Goal: Information Seeking & Learning: Learn about a topic

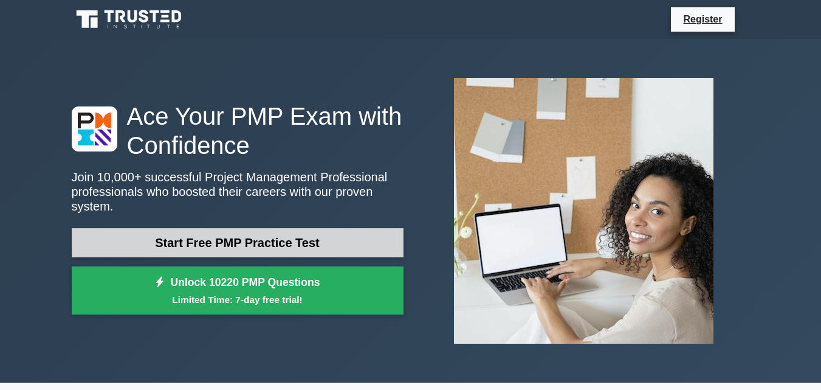
click at [257, 233] on link "Start Free PMP Practice Test" at bounding box center [238, 242] width 332 height 29
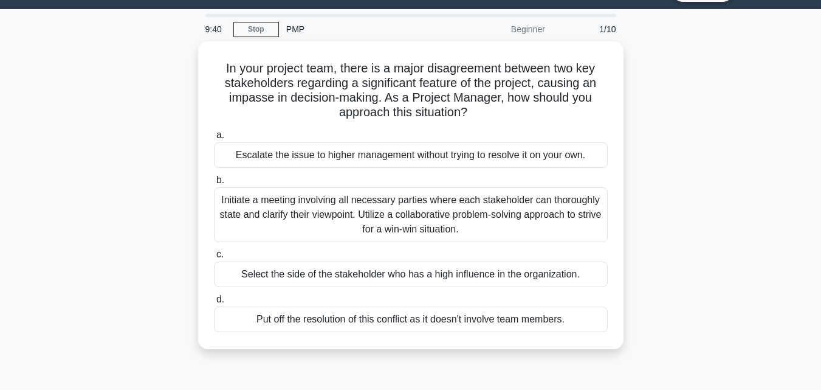
scroll to position [30, 0]
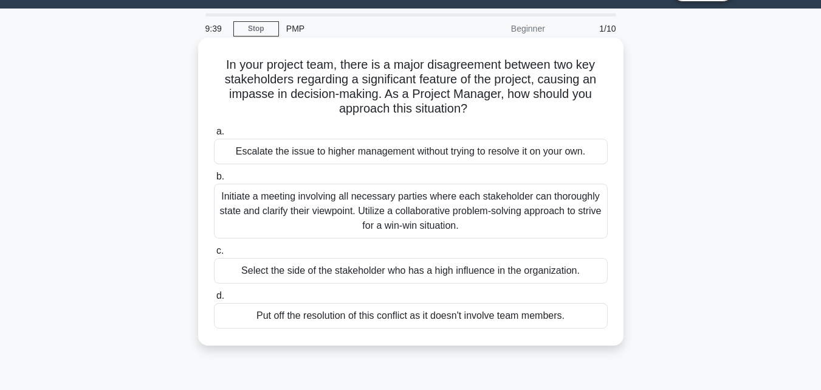
click at [469, 269] on div "Select the side of the stakeholder who has a high influence in the organization." at bounding box center [411, 271] width 394 height 26
click at [214, 255] on input "c. Select the side of the stakeholder who has a high influence in the organizat…" at bounding box center [214, 251] width 0 height 8
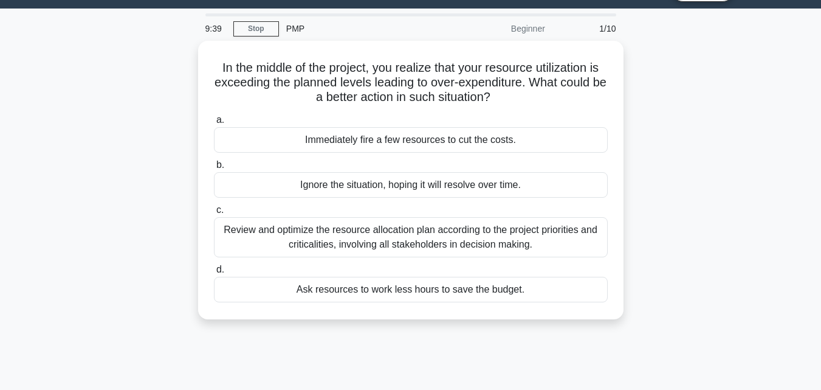
scroll to position [0, 0]
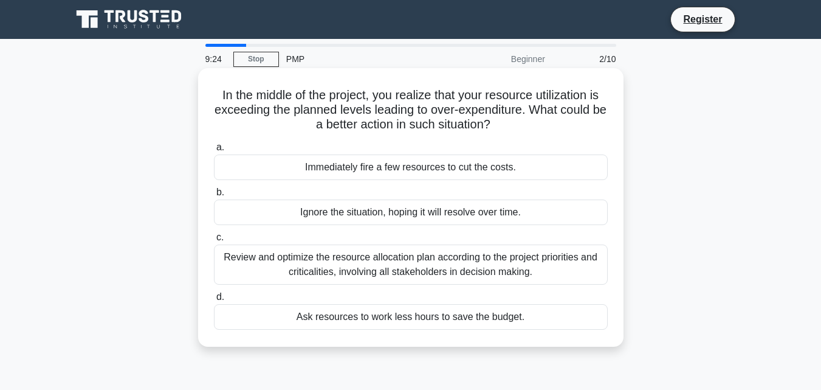
click at [412, 276] on div "Review and optimize the resource allocation plan according to the project prior…" at bounding box center [411, 264] width 394 height 40
click at [214, 241] on input "c. Review and optimize the resource allocation plan according to the project pr…" at bounding box center [214, 237] width 0 height 8
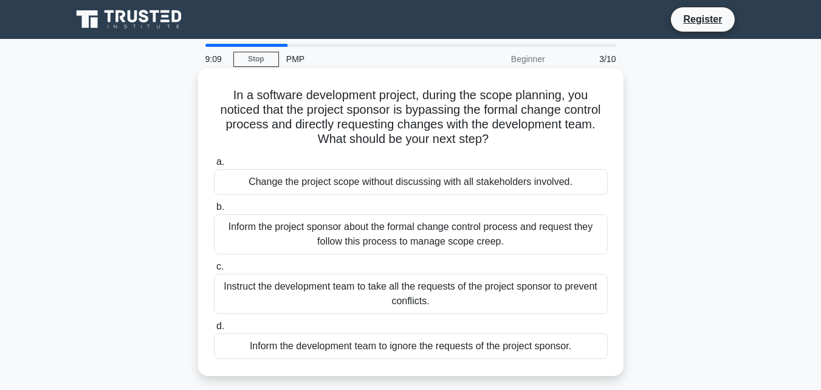
click at [384, 240] on div "Inform the project sponsor about the formal change control process and request …" at bounding box center [411, 234] width 394 height 40
click at [214, 211] on input "b. Inform the project sponsor about the formal change control process and reque…" at bounding box center [214, 207] width 0 height 8
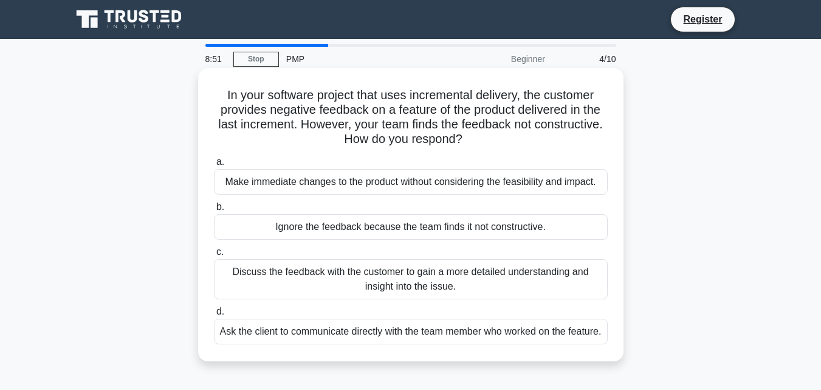
click at [404, 278] on div "Discuss the feedback with the customer to gain a more detailed understanding an…" at bounding box center [411, 279] width 394 height 40
click at [214, 256] on input "c. Discuss the feedback with the customer to gain a more detailed understanding…" at bounding box center [214, 252] width 0 height 8
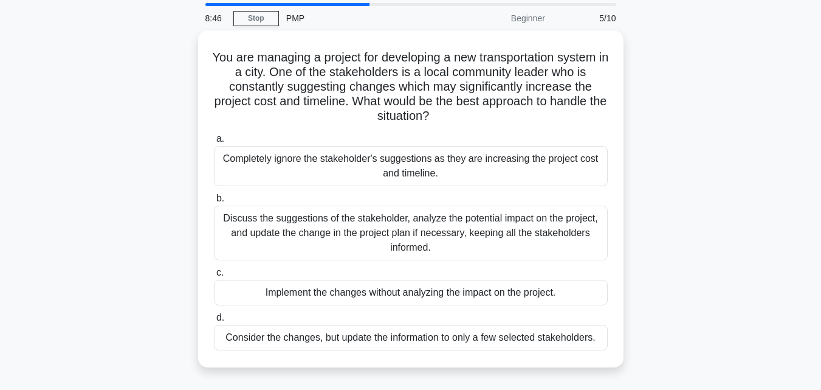
scroll to position [41, 0]
click at [687, 347] on div "You are managing a project for developing a new transportation system in a city…" at bounding box center [410, 205] width 693 height 351
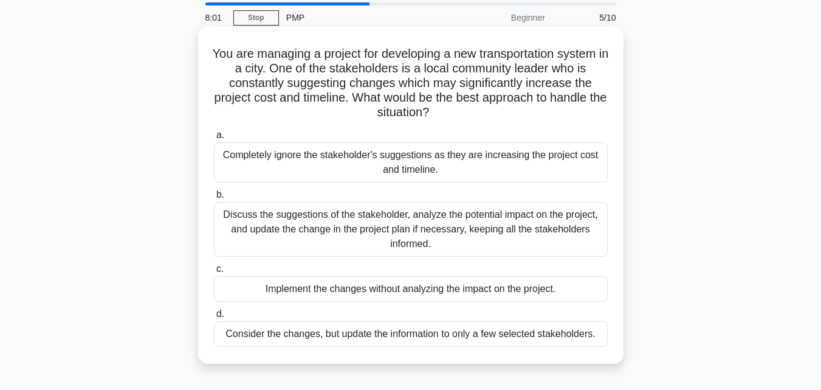
click at [522, 229] on div "Discuss the suggestions of the stakeholder, analyze the potential impact on the…" at bounding box center [411, 229] width 394 height 55
click at [214, 199] on input "b. Discuss the suggestions of the stakeholder, analyze the potential impact on …" at bounding box center [214, 195] width 0 height 8
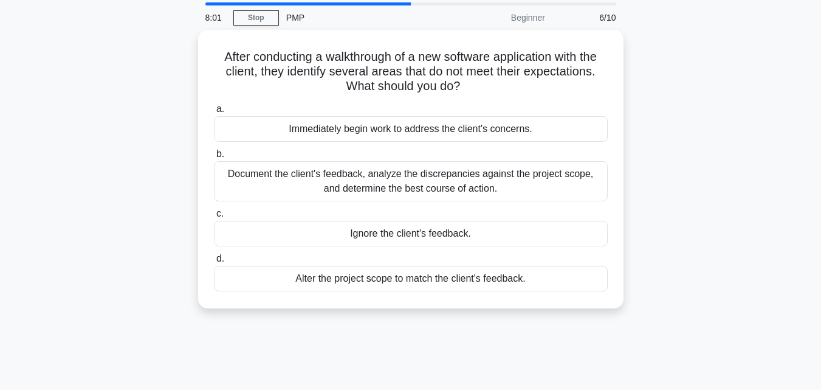
scroll to position [0, 0]
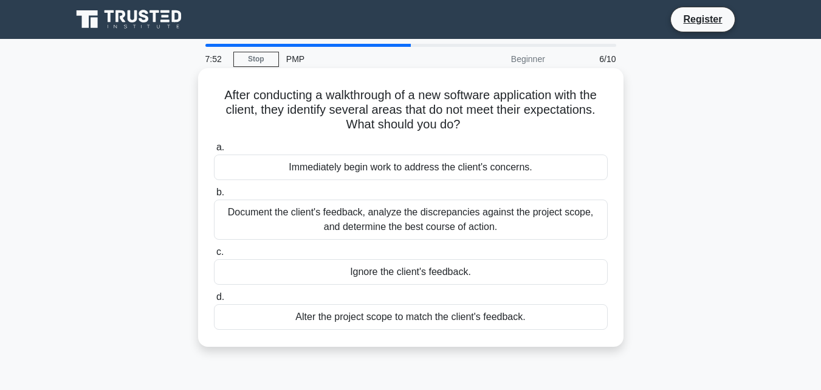
click at [493, 219] on div "Document the client's feedback, analyze the discrepancies against the project s…" at bounding box center [411, 219] width 394 height 40
click at [214, 196] on input "b. Document the client's feedback, analyze the discrepancies against the projec…" at bounding box center [214, 192] width 0 height 8
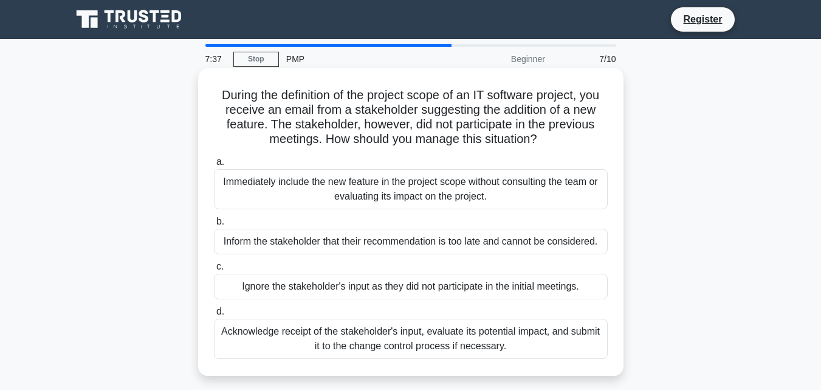
click at [466, 351] on div "Acknowledge receipt of the stakeholder's input, evaluate its potential impact, …" at bounding box center [411, 339] width 394 height 40
click at [214, 315] on input "d. Acknowledge receipt of the stakeholder's input, evaluate its potential impac…" at bounding box center [214, 312] width 0 height 8
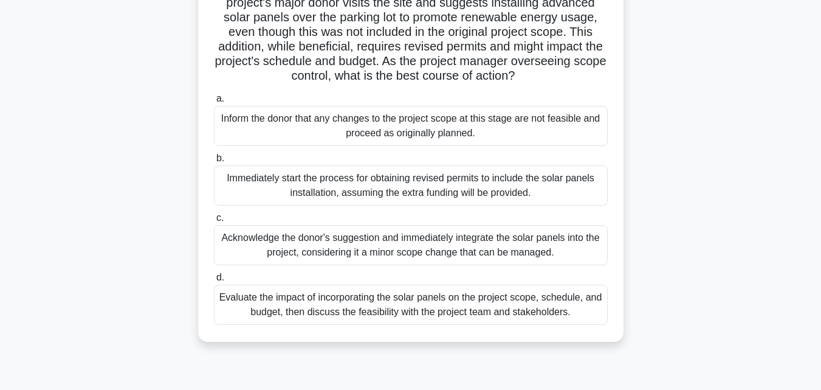
scroll to position [111, 0]
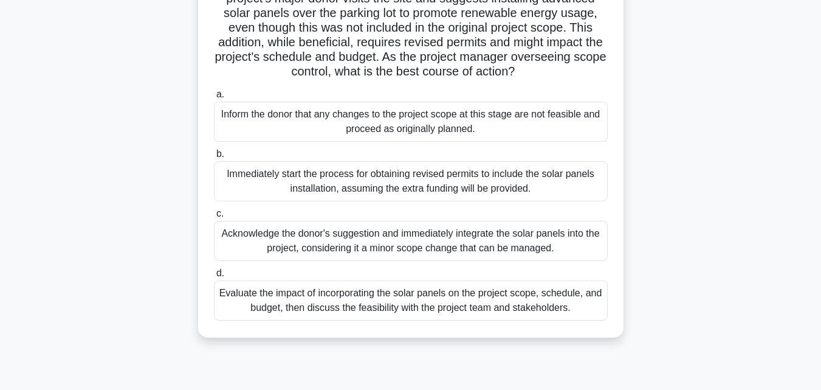
click at [497, 320] on div "Evaluate the impact of incorporating the solar panels on the project scope, sch…" at bounding box center [411, 300] width 394 height 40
click at [214, 277] on input "d. Evaluate the impact of incorporating the solar panels on the project scope, …" at bounding box center [214, 273] width 0 height 8
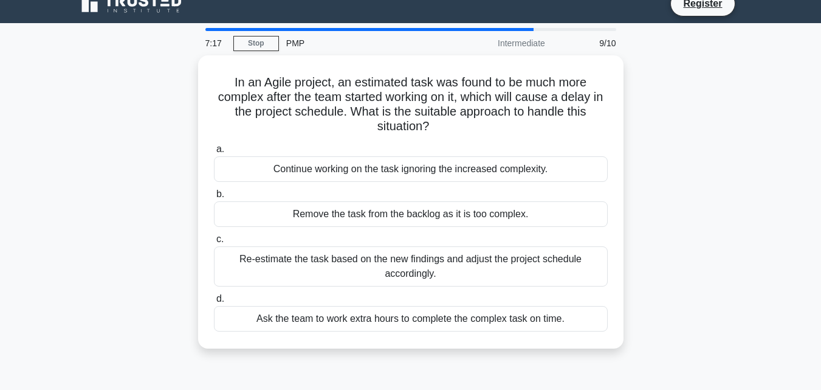
scroll to position [17, 0]
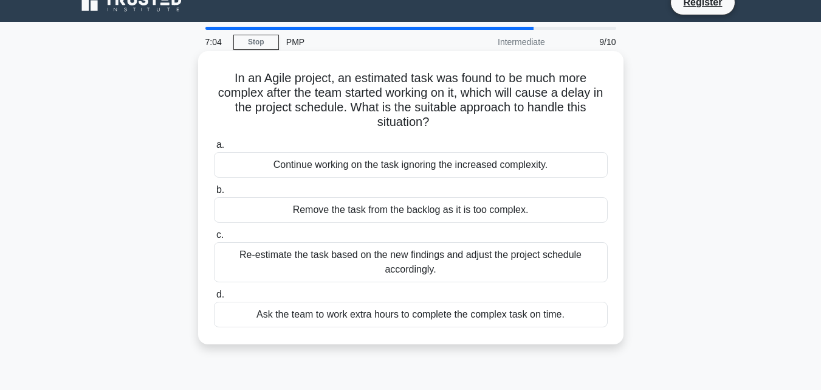
click at [470, 259] on div "Re-estimate the task based on the new findings and adjust the project schedule …" at bounding box center [411, 262] width 394 height 40
click at [214, 239] on input "c. Re-estimate the task based on the new findings and adjust the project schedu…" at bounding box center [214, 235] width 0 height 8
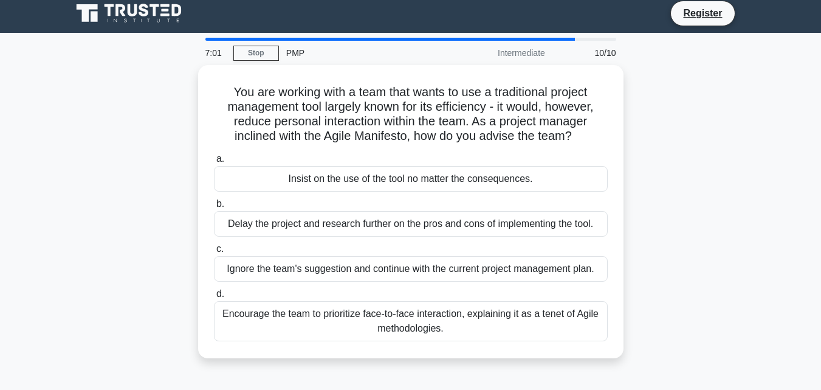
scroll to position [9, 0]
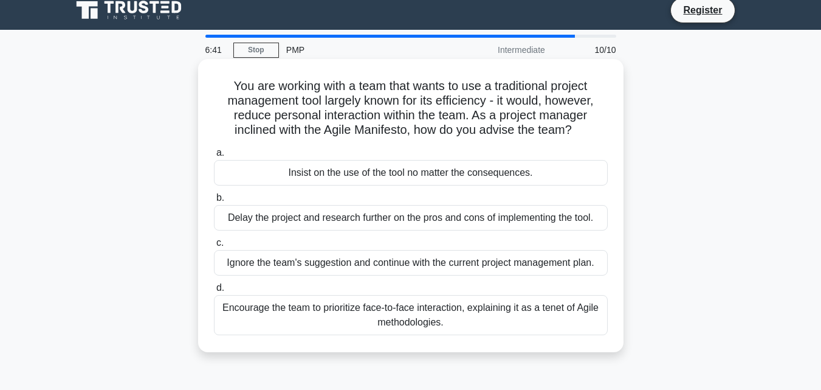
click at [474, 317] on div "Encourage the team to prioritize face-to-face interaction, explaining it as a t…" at bounding box center [411, 315] width 394 height 40
click at [214, 292] on input "d. Encourage the team to prioritize face-to-face interaction, explaining it as …" at bounding box center [214, 288] width 0 height 8
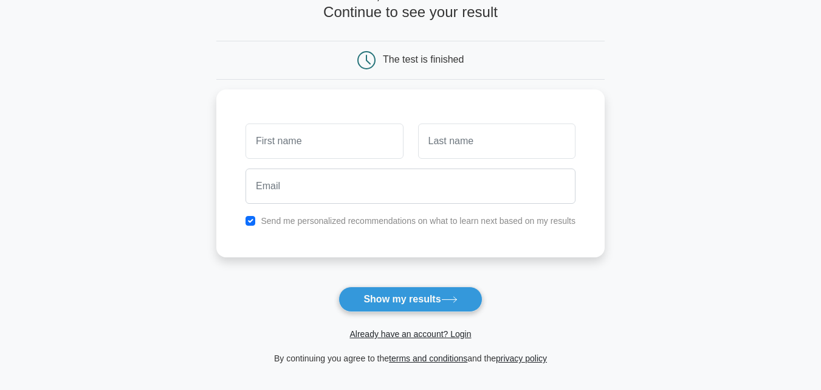
scroll to position [83, 0]
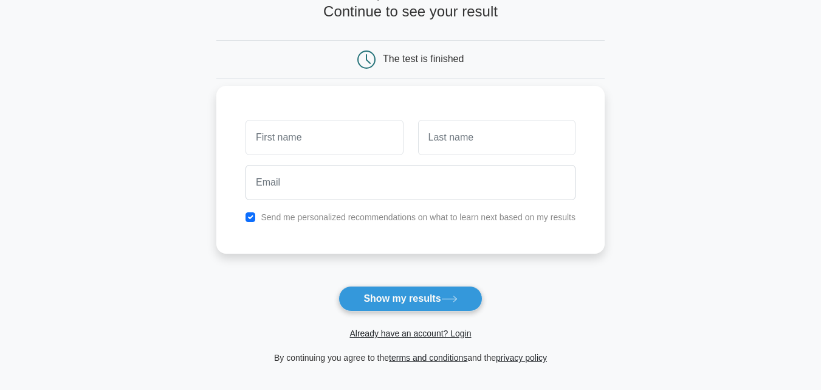
click at [360, 221] on label "Send me personalized recommendations on what to learn next based on my results" at bounding box center [418, 217] width 315 height 10
click at [247, 214] on input "checkbox" at bounding box center [251, 217] width 10 height 10
checkbox input "false"
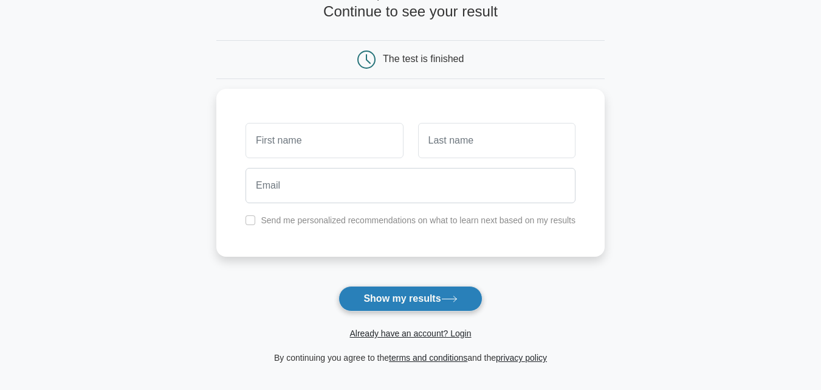
click at [398, 301] on button "Show my results" at bounding box center [410, 299] width 143 height 26
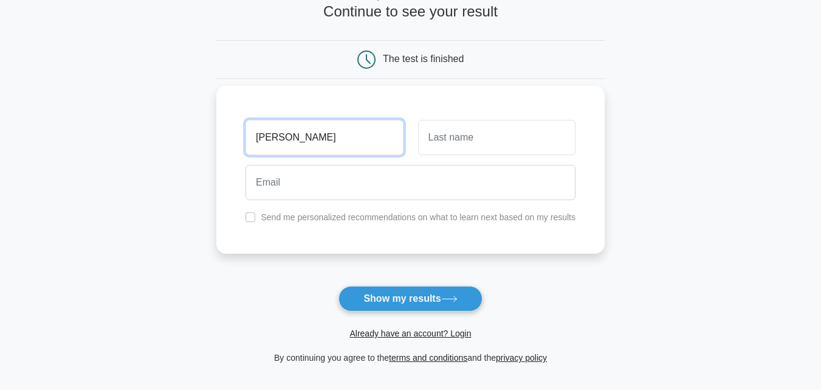
type input "ruthvik"
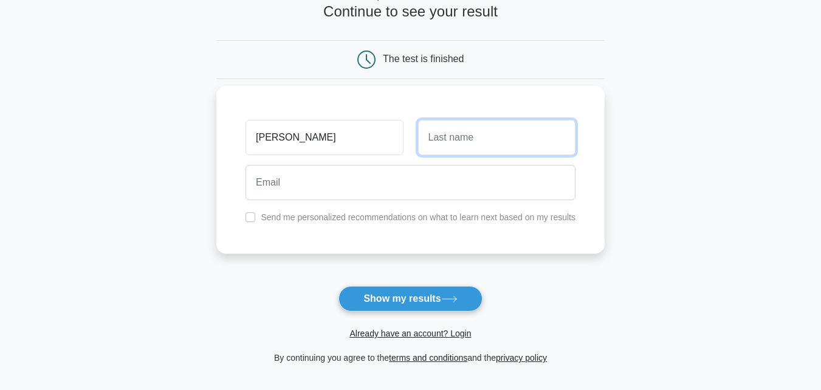
click at [463, 150] on input "text" at bounding box center [496, 137] width 157 height 35
type input "Bachina"
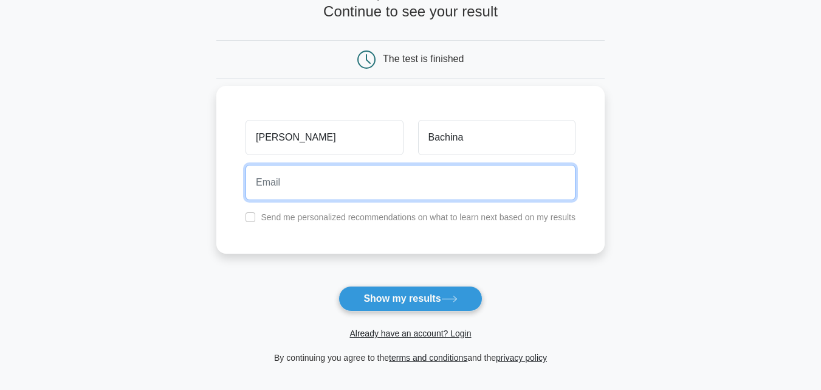
click at [403, 191] on input "email" at bounding box center [411, 182] width 330 height 35
type input "[PERSON_NAME][EMAIL_ADDRESS][DOMAIN_NAME]"
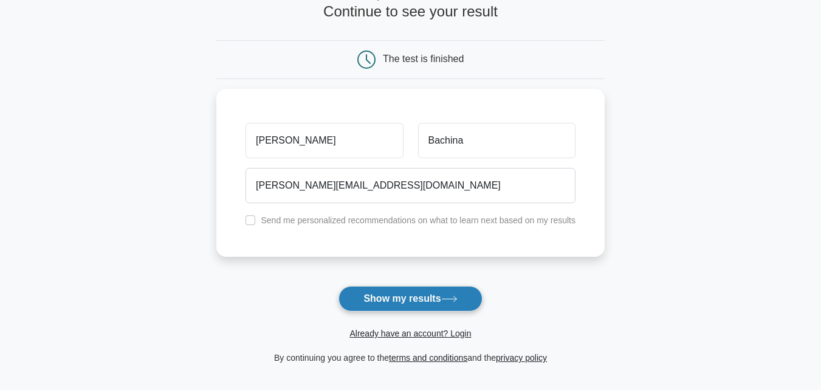
click at [412, 299] on button "Show my results" at bounding box center [410, 299] width 143 height 26
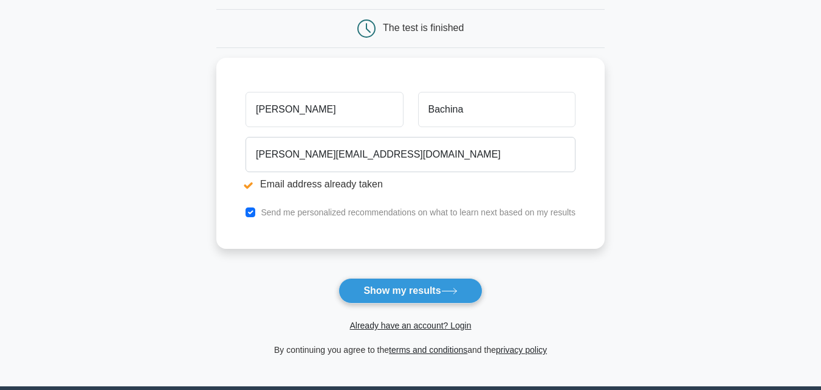
scroll to position [160, 0]
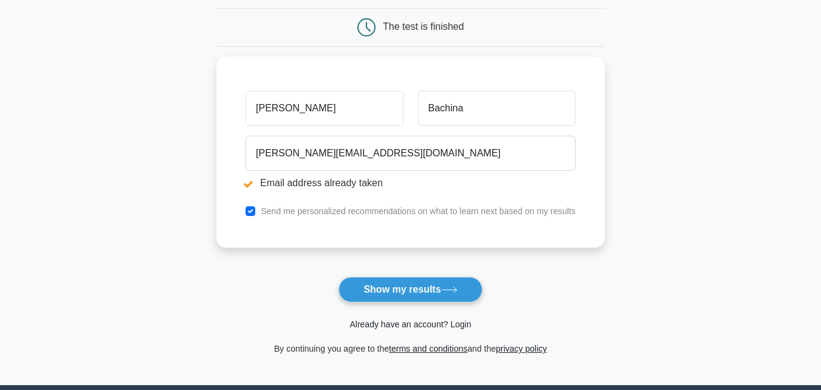
click at [432, 327] on link "Already have an account? Login" at bounding box center [411, 324] width 122 height 10
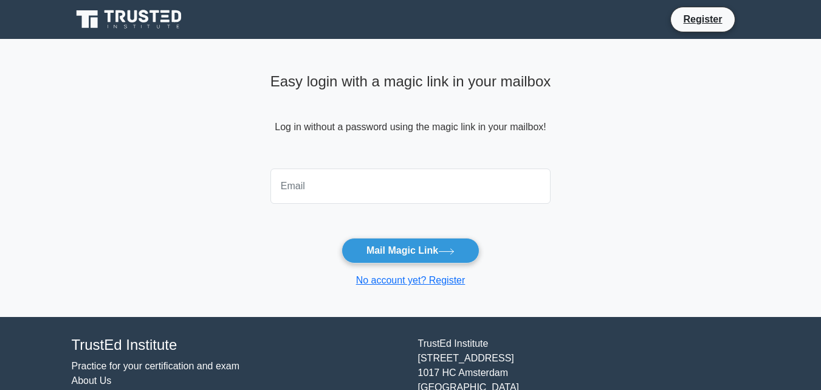
click at [406, 178] on input "email" at bounding box center [411, 185] width 281 height 35
type input "[PERSON_NAME][EMAIL_ADDRESS][DOMAIN_NAME]"
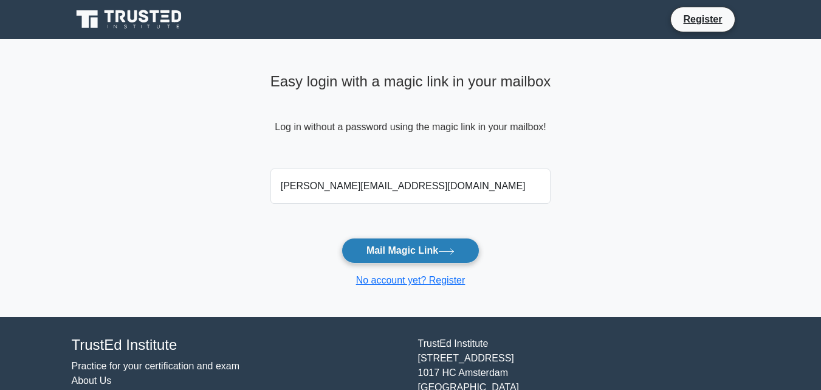
click at [420, 254] on button "Mail Magic Link" at bounding box center [411, 251] width 138 height 26
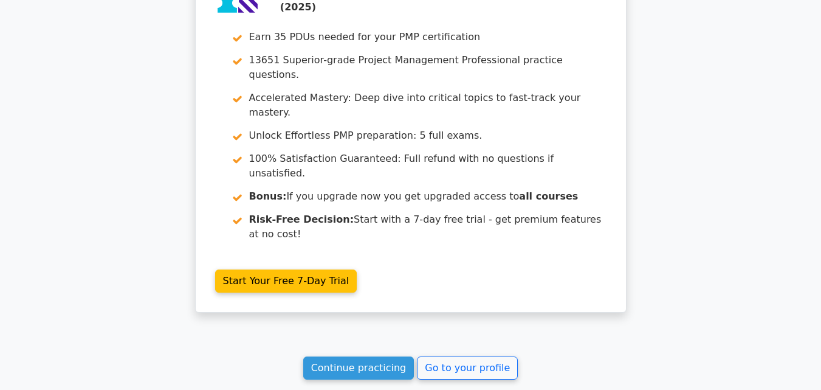
scroll to position [2157, 0]
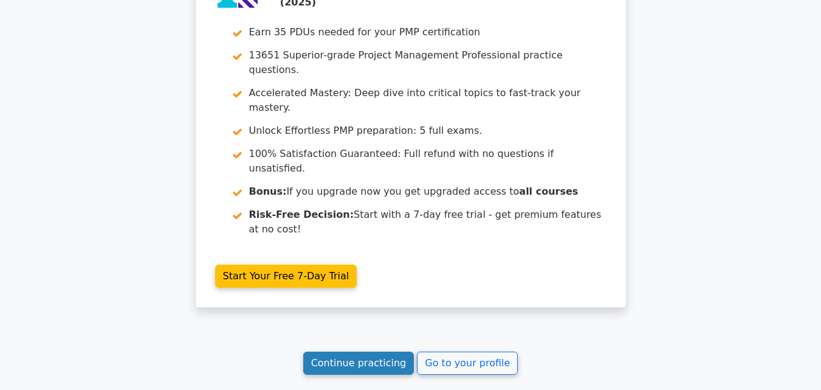
click at [362, 351] on link "Continue practicing" at bounding box center [358, 362] width 111 height 23
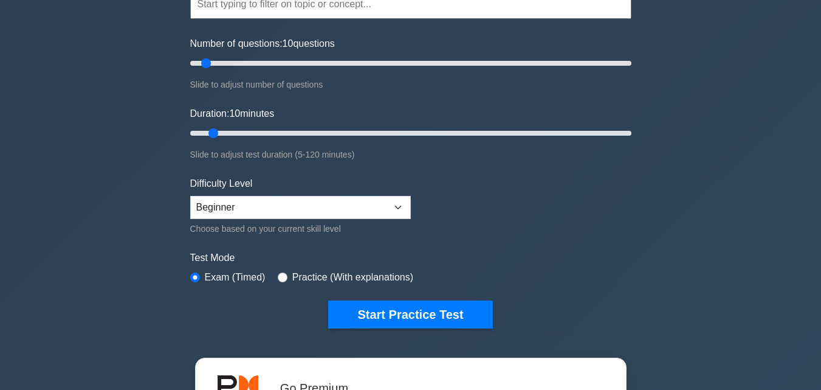
scroll to position [131, 0]
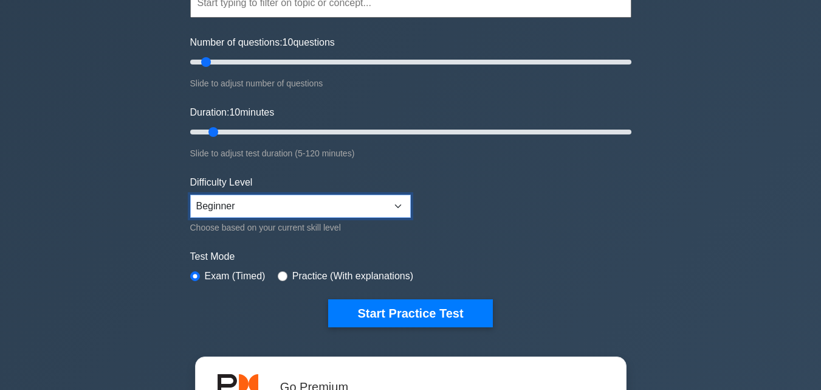
click at [396, 216] on select "Beginner Intermediate Expert" at bounding box center [300, 206] width 221 height 23
select select "expert"
click at [190, 195] on select "Beginner Intermediate Expert" at bounding box center [300, 206] width 221 height 23
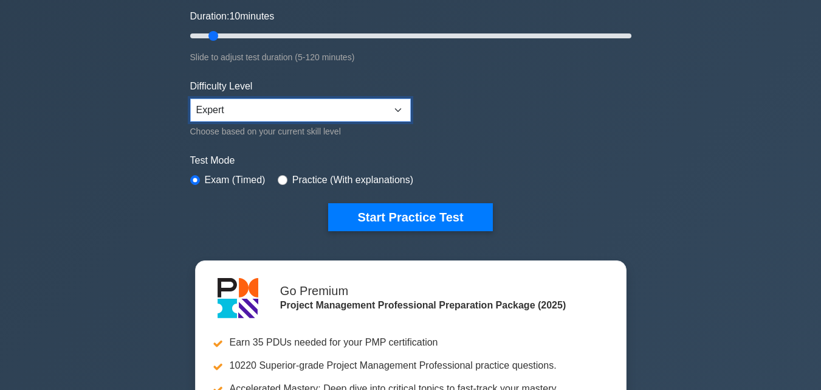
scroll to position [227, 0]
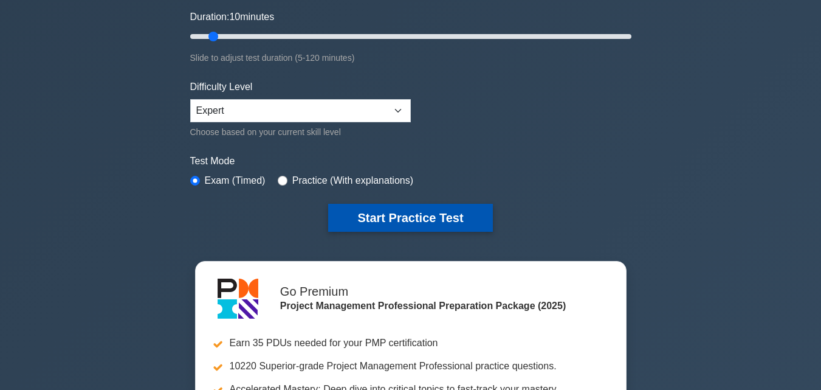
click at [427, 214] on button "Start Practice Test" at bounding box center [410, 218] width 164 height 28
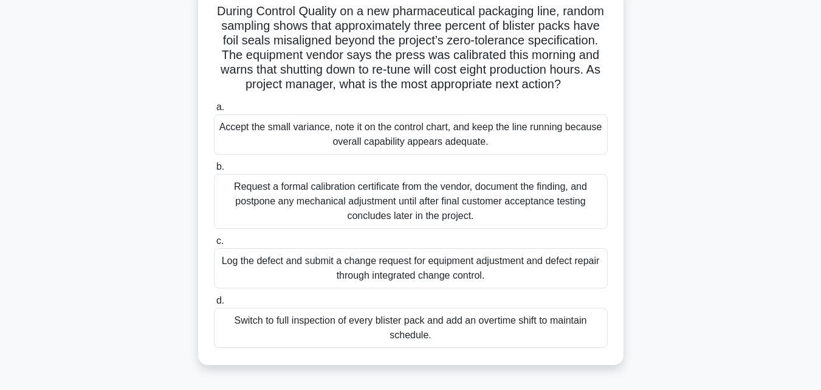
scroll to position [88, 0]
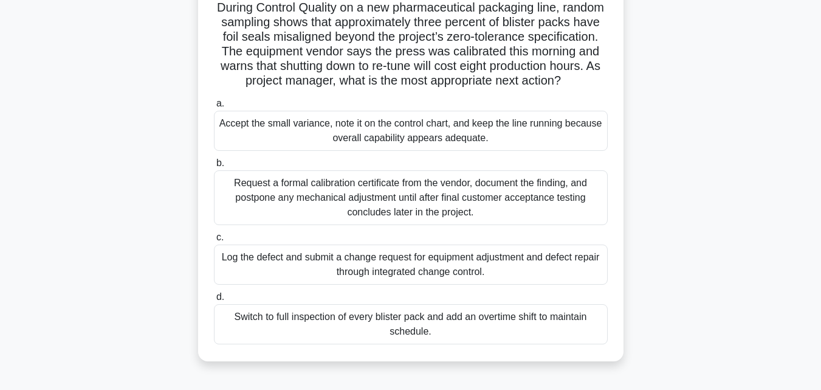
click at [501, 215] on div "Request a formal calibration certificate from the vendor, document the finding,…" at bounding box center [411, 197] width 394 height 55
click at [214, 167] on input "b. Request a formal calibration certificate from the vendor, document the findi…" at bounding box center [214, 163] width 0 height 8
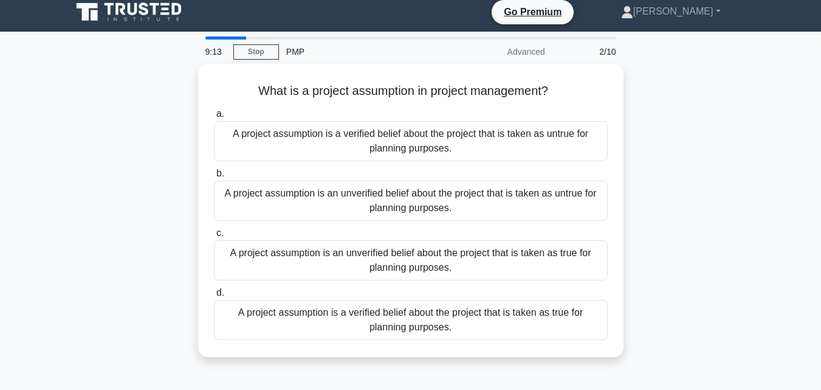
scroll to position [0, 0]
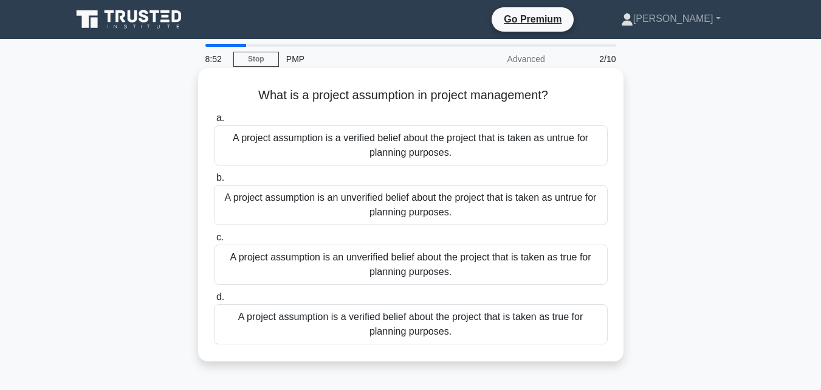
click at [413, 263] on div "A project assumption is an unverified belief about the project that is taken as…" at bounding box center [411, 264] width 394 height 40
click at [214, 241] on input "c. A project assumption is an unverified belief about the project that is taken…" at bounding box center [214, 237] width 0 height 8
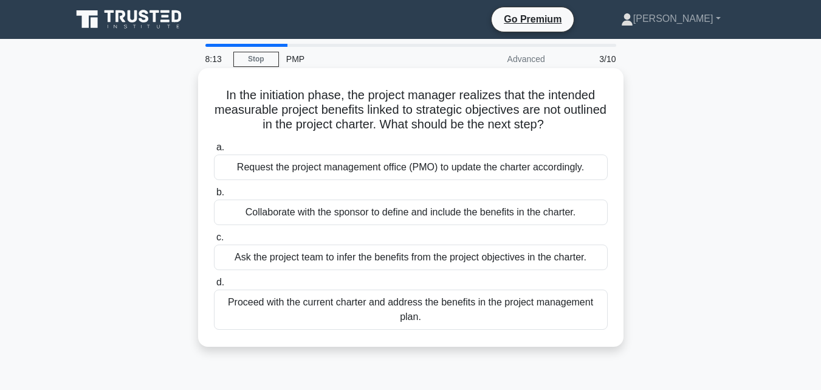
click at [386, 223] on div "Collaborate with the sponsor to define and include the benefits in the charter." at bounding box center [411, 212] width 394 height 26
click at [214, 196] on input "b. Collaborate with the sponsor to define and include the benefits in the chart…" at bounding box center [214, 192] width 0 height 8
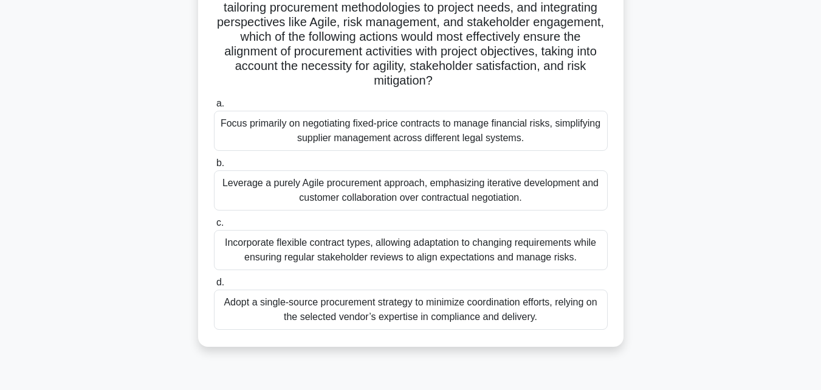
scroll to position [223, 0]
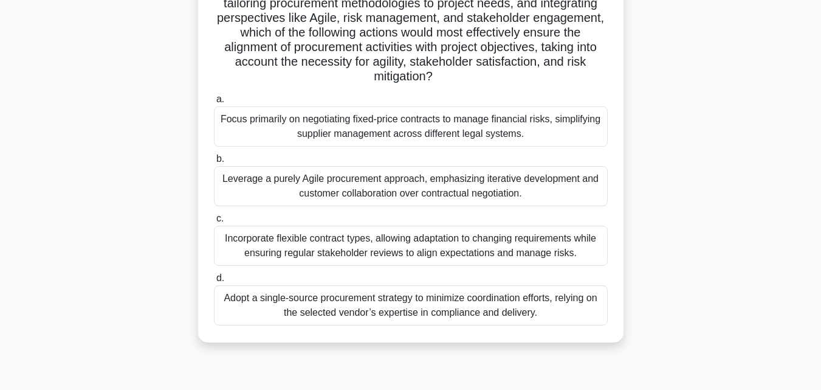
click at [538, 244] on div "Incorporate flexible contract types, allowing adaptation to changing requiremen…" at bounding box center [411, 246] width 394 height 40
click at [214, 222] on input "c. Incorporate flexible contract types, allowing adaptation to changing require…" at bounding box center [214, 219] width 0 height 8
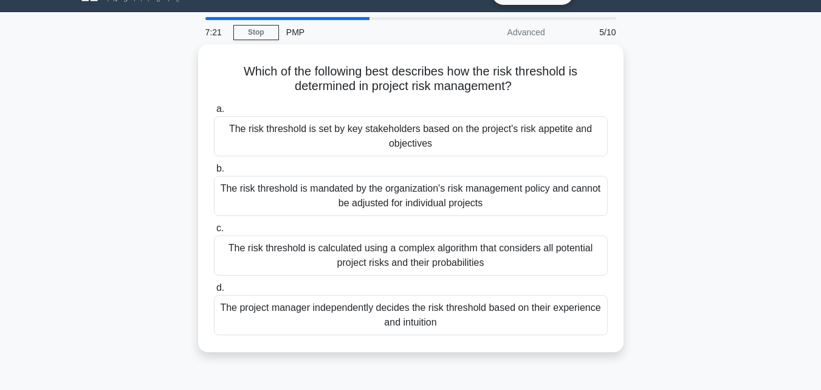
scroll to position [27, 0]
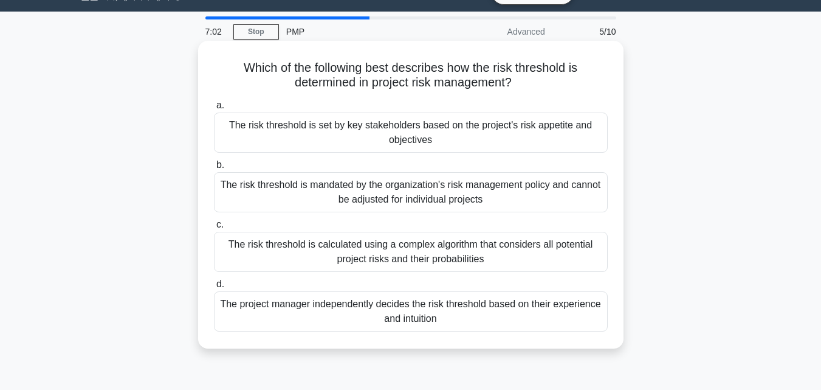
click at [435, 139] on div "The risk threshold is set by key stakeholders based on the project's risk appet…" at bounding box center [411, 132] width 394 height 40
click at [214, 109] on input "a. The risk threshold is set by key stakeholders based on the project's risk ap…" at bounding box center [214, 106] width 0 height 8
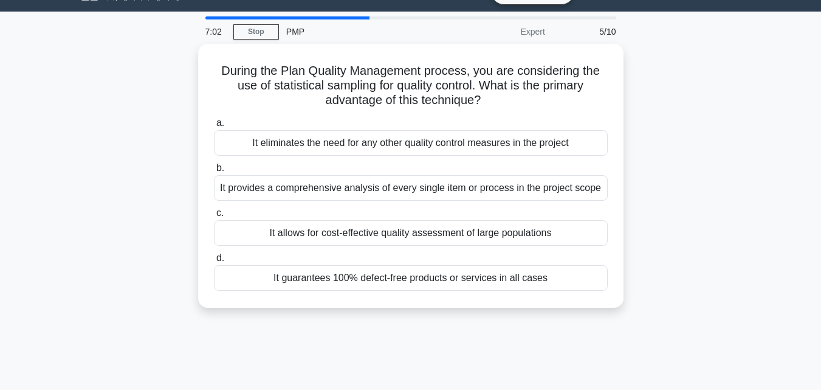
scroll to position [0, 0]
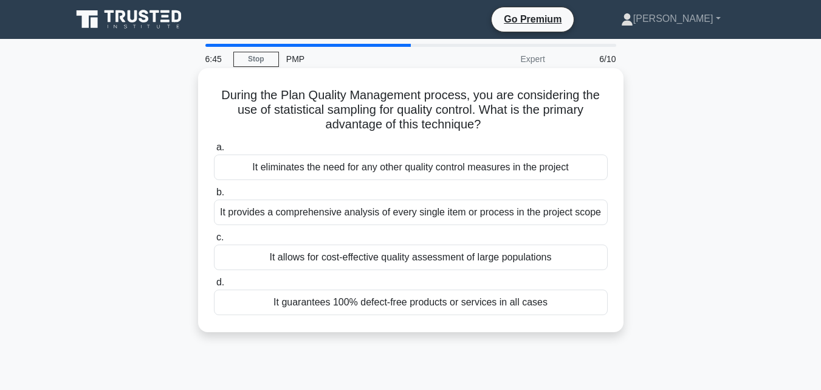
click at [383, 263] on div "It allows for cost-effective quality assessment of large populations" at bounding box center [411, 257] width 394 height 26
click at [214, 241] on input "c. It allows for cost-effective quality assessment of large populations" at bounding box center [214, 237] width 0 height 8
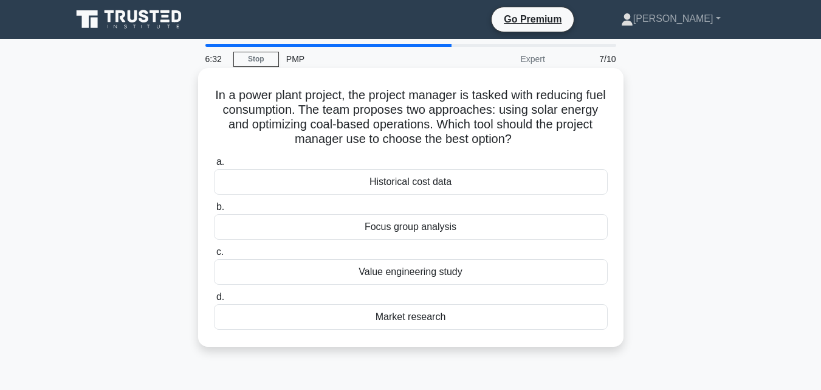
click at [455, 269] on div "Value engineering study" at bounding box center [411, 272] width 394 height 26
click at [214, 256] on input "c. Value engineering study" at bounding box center [214, 252] width 0 height 8
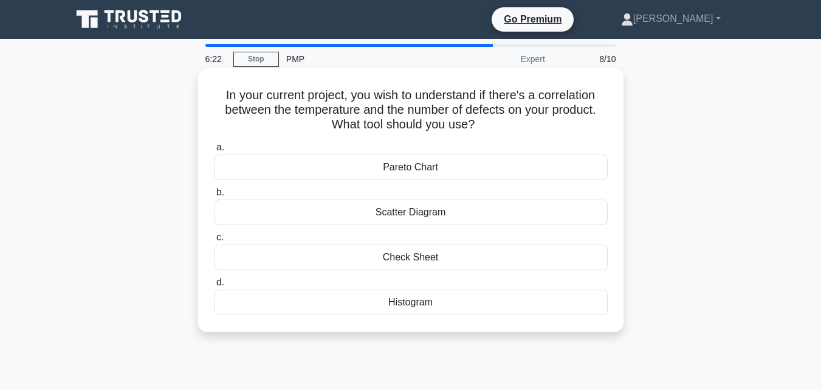
click at [537, 163] on div "Pareto Chart" at bounding box center [411, 167] width 394 height 26
click at [214, 151] on input "a. Pareto Chart" at bounding box center [214, 147] width 0 height 8
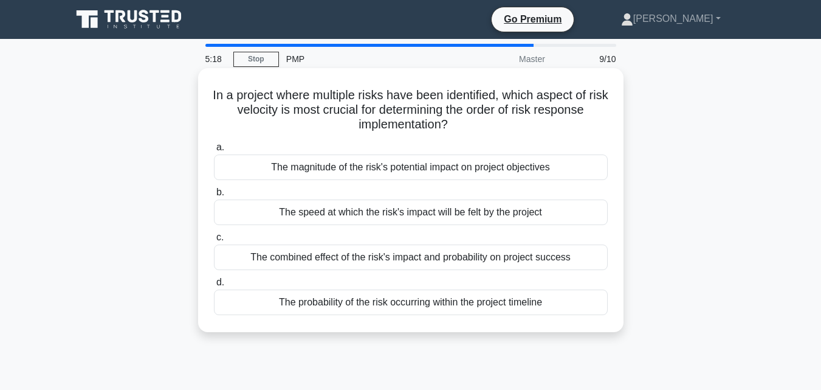
click at [416, 209] on div "The speed at which the risk's impact will be felt by the project" at bounding box center [411, 212] width 394 height 26
click at [214, 196] on input "b. The speed at which the risk's impact will be felt by the project" at bounding box center [214, 192] width 0 height 8
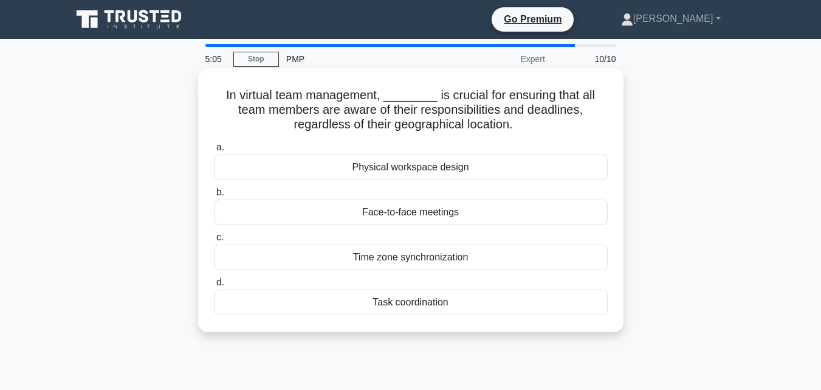
click at [398, 303] on div "Task coordination" at bounding box center [411, 302] width 394 height 26
click at [214, 286] on input "d. Task coordination" at bounding box center [214, 282] width 0 height 8
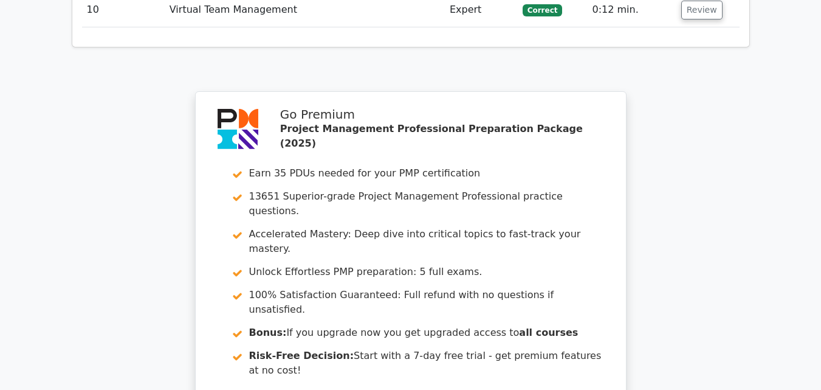
scroll to position [2302, 0]
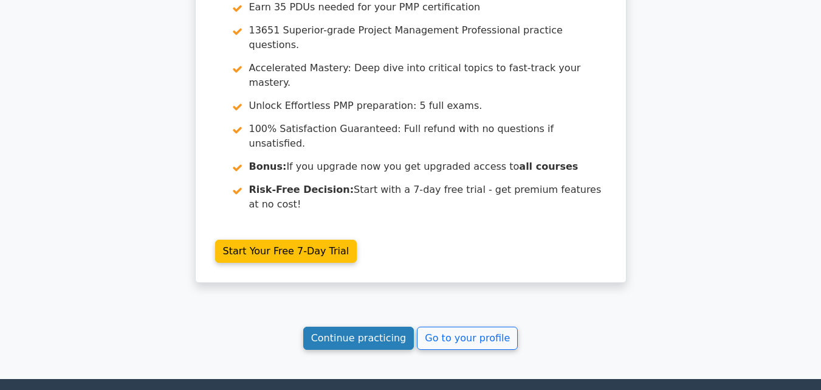
click at [329, 326] on link "Continue practicing" at bounding box center [358, 337] width 111 height 23
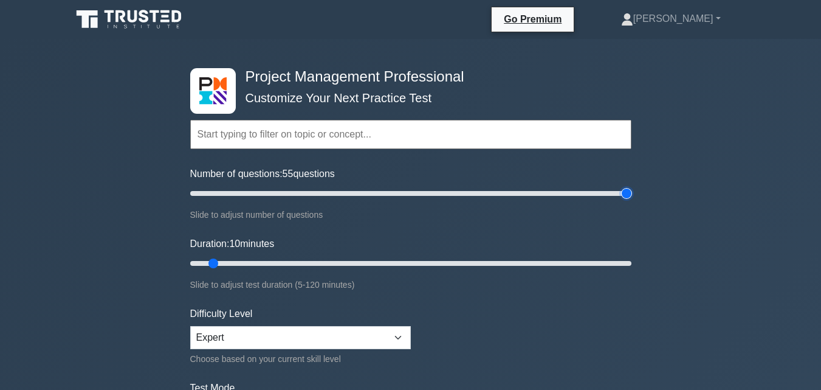
drag, startPoint x: 208, startPoint y: 192, endPoint x: 770, endPoint y: 191, distance: 561.7
type input "200"
click at [632, 191] on input "Number of questions: 55 questions" at bounding box center [410, 193] width 441 height 15
drag, startPoint x: 214, startPoint y: 263, endPoint x: 830, endPoint y: 280, distance: 616.0
type input "120"
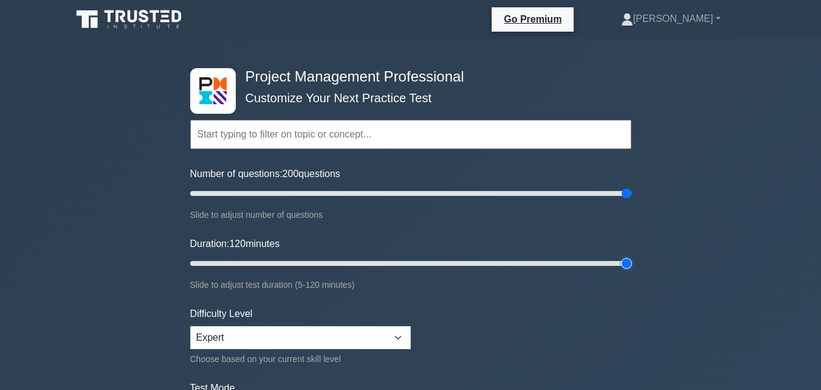
click at [632, 271] on input "Duration: 120 minutes" at bounding box center [410, 263] width 441 height 15
drag, startPoint x: 627, startPoint y: 193, endPoint x: 254, endPoint y: 210, distance: 373.7
type input "30"
click at [254, 201] on input "Number of questions: 30 questions" at bounding box center [410, 193] width 441 height 15
drag, startPoint x: 625, startPoint y: 261, endPoint x: 292, endPoint y: 257, distance: 333.2
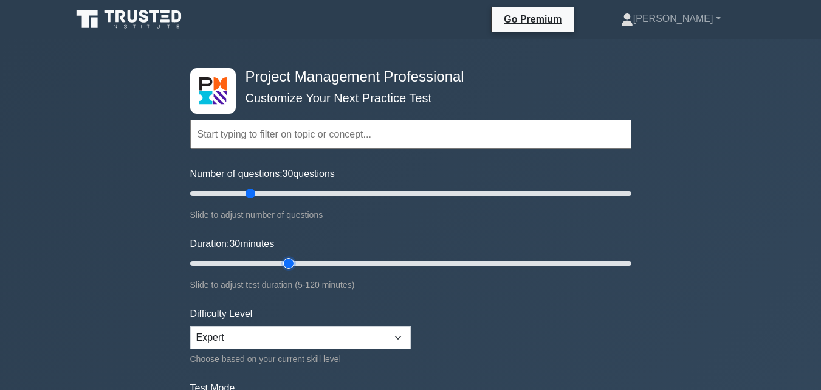
type input "30"
click at [292, 257] on input "Duration: 30 minutes" at bounding box center [410, 263] width 441 height 15
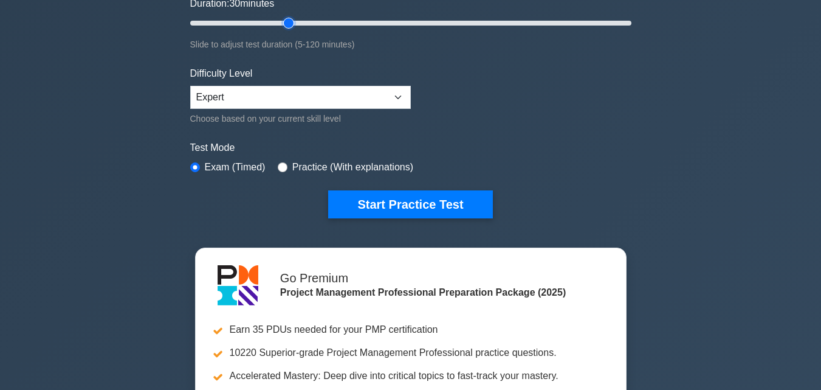
scroll to position [241, 0]
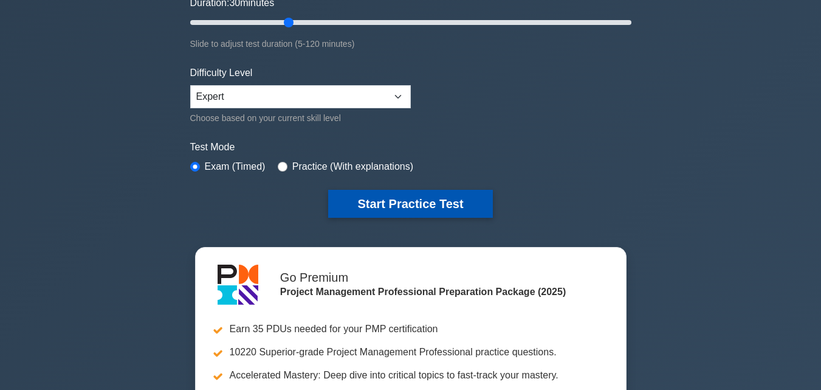
click at [401, 213] on button "Start Practice Test" at bounding box center [410, 204] width 164 height 28
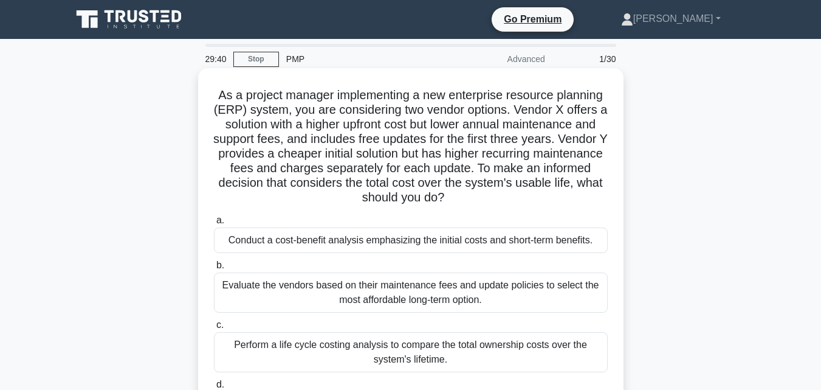
click at [495, 292] on div "Evaluate the vendors based on their maintenance fees and update policies to sel…" at bounding box center [411, 292] width 394 height 40
click at [214, 269] on input "b. Evaluate the vendors based on their maintenance fees and update policies to …" at bounding box center [214, 265] width 0 height 8
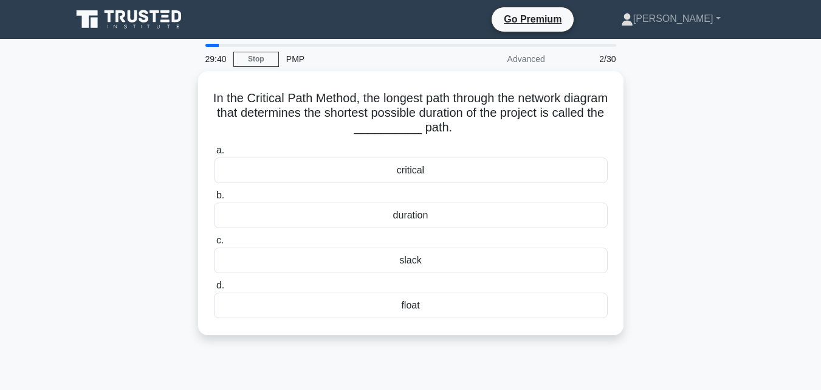
click at [495, 292] on label "d. float" at bounding box center [411, 298] width 394 height 40
click at [214, 289] on input "d. float" at bounding box center [214, 285] width 0 height 8
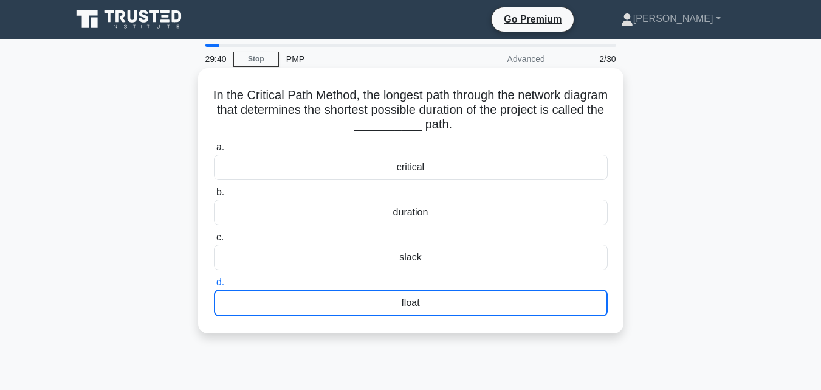
click at [495, 292] on div "float" at bounding box center [411, 302] width 394 height 27
click at [214, 286] on input "d. float" at bounding box center [214, 282] width 0 height 8
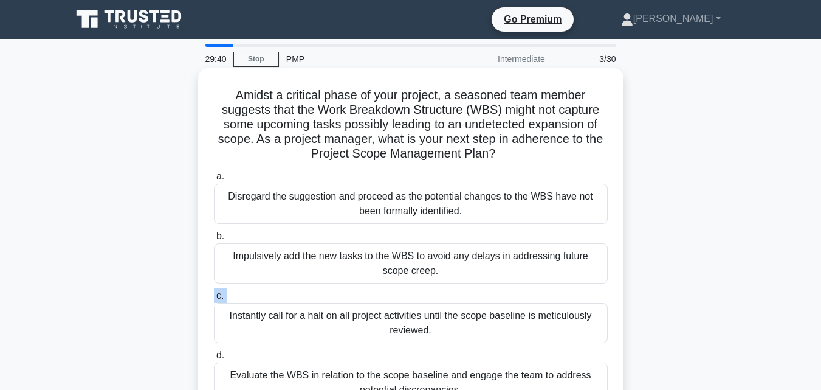
click at [495, 292] on label "c. Instantly call for a halt on all project activities until the scope baseline…" at bounding box center [411, 315] width 394 height 55
click at [214, 292] on input "c. Instantly call for a halt on all project activities until the scope baseline…" at bounding box center [214, 296] width 0 height 8
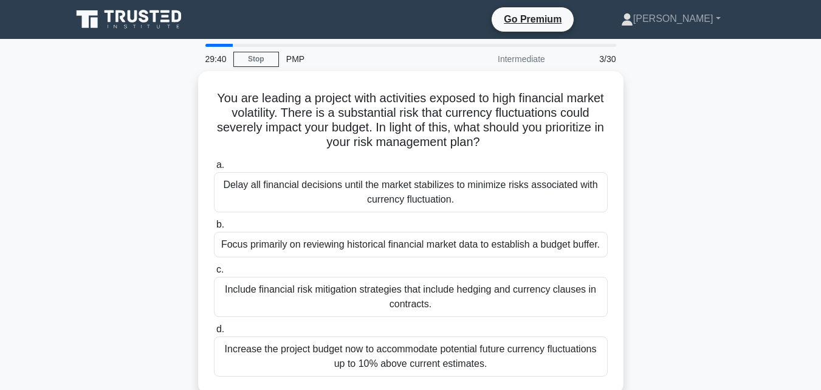
click at [495, 292] on div "Include financial risk mitigation strategies that include hedging and currency …" at bounding box center [411, 297] width 394 height 40
click at [214, 274] on input "c. Include financial risk mitigation strategies that include hedging and curren…" at bounding box center [214, 270] width 0 height 8
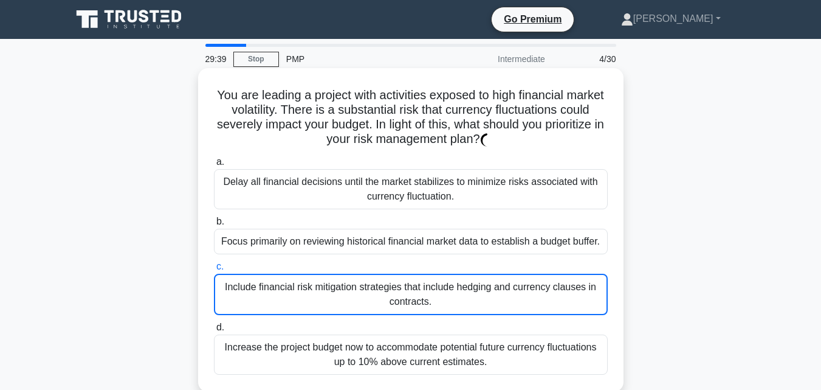
click at [495, 292] on div "Include financial risk mitigation strategies that include hedging and currency …" at bounding box center [411, 294] width 394 height 41
click at [214, 271] on input "c. Include financial risk mitigation strategies that include hedging and curren…" at bounding box center [214, 267] width 0 height 8
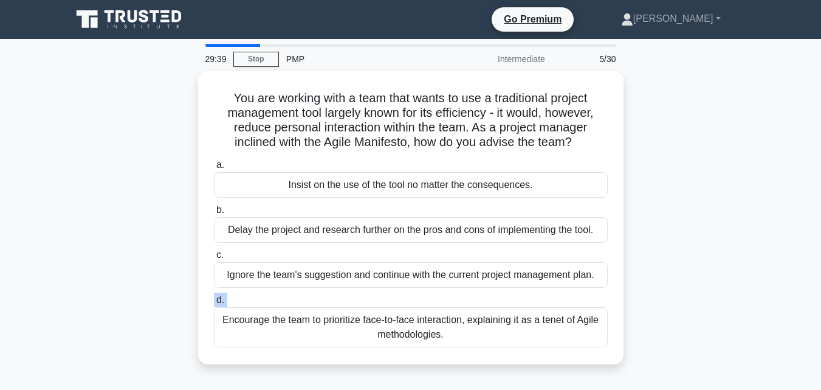
click at [495, 292] on label "d. Encourage the team to prioritize face-to-face interaction, explaining it as …" at bounding box center [411, 319] width 394 height 55
click at [214, 296] on input "d. Encourage the team to prioritize face-to-face interaction, explaining it as …" at bounding box center [214, 300] width 0 height 8
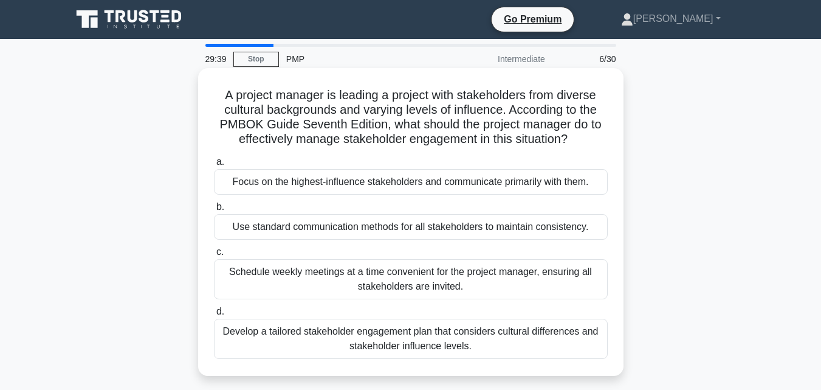
click at [495, 292] on div "Schedule weekly meetings at a time convenient for the project manager, ensuring…" at bounding box center [411, 279] width 394 height 40
click at [214, 256] on input "c. Schedule weekly meetings at a time convenient for the project manager, ensur…" at bounding box center [214, 252] width 0 height 8
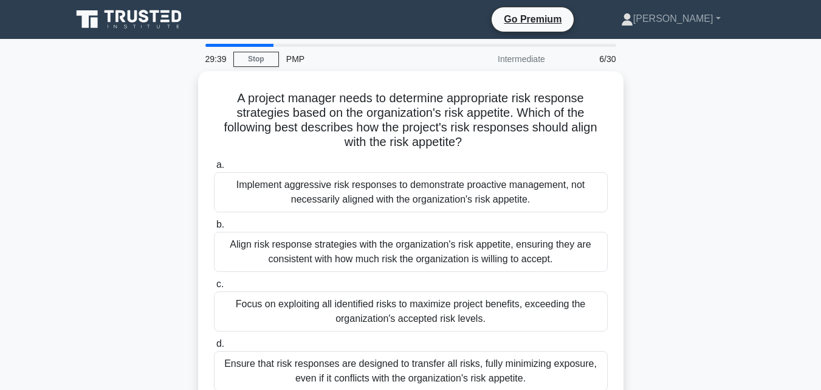
click at [495, 292] on div "Focus on exploiting all identified risks to maximize project benefits, exceedin…" at bounding box center [411, 311] width 394 height 40
click at [214, 288] on input "c. Focus on exploiting all identified risks to maximize project benefits, excee…" at bounding box center [214, 284] width 0 height 8
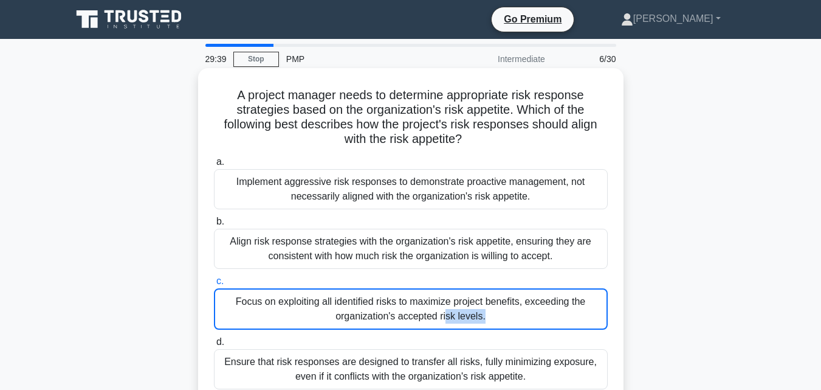
click at [495, 292] on div "Focus on exploiting all identified risks to maximize project benefits, exceedin…" at bounding box center [411, 308] width 394 height 41
click at [214, 285] on input "c. Focus on exploiting all identified risks to maximize project benefits, excee…" at bounding box center [214, 281] width 0 height 8
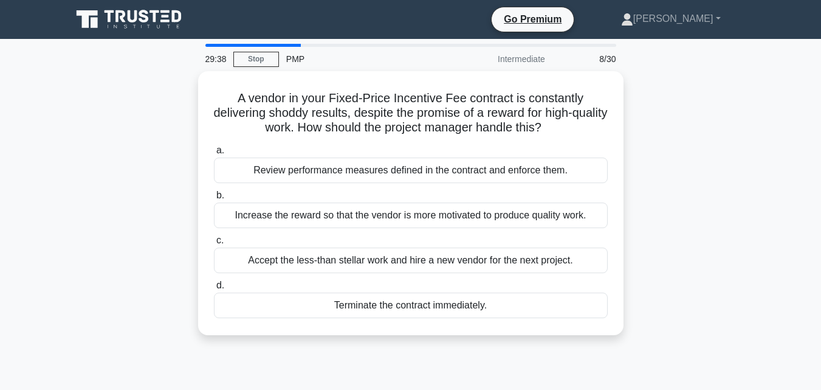
click at [495, 292] on div "Terminate the contract immediately." at bounding box center [411, 305] width 394 height 26
click at [214, 289] on input "d. Terminate the contract immediately." at bounding box center [214, 285] width 0 height 8
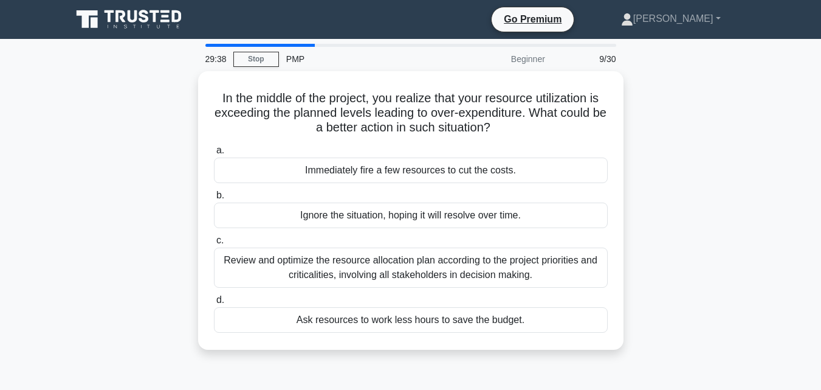
click at [495, 292] on div "a. Immediately fire a few resources to cut the costs. b. Ignore the situation, …" at bounding box center [411, 237] width 408 height 195
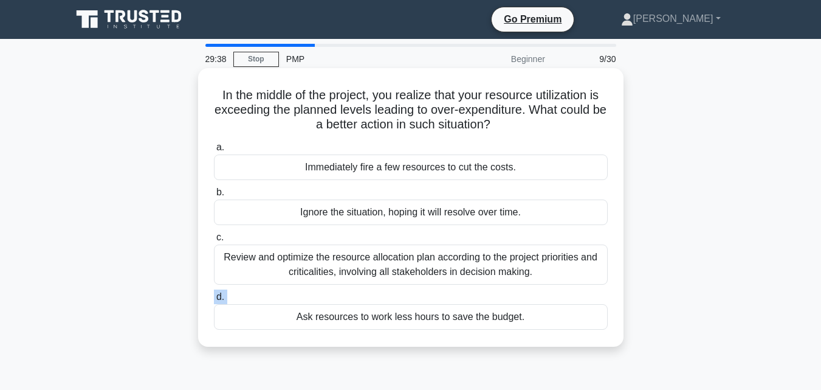
click at [495, 292] on label "d. Ask resources to work less hours to save the budget." at bounding box center [411, 309] width 394 height 40
click at [214, 293] on input "d. Ask resources to work less hours to save the budget." at bounding box center [214, 297] width 0 height 8
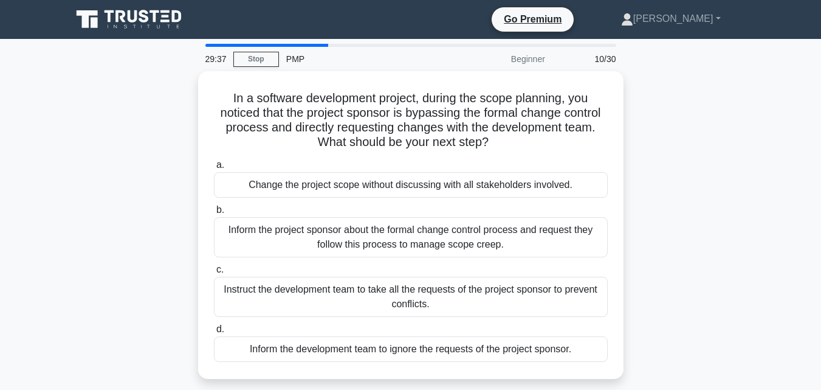
click at [495, 292] on div "Instruct the development team to take all the requests of the project sponsor t…" at bounding box center [411, 297] width 394 height 40
click at [214, 274] on input "c. Instruct the development team to take all the requests of the project sponso…" at bounding box center [214, 270] width 0 height 8
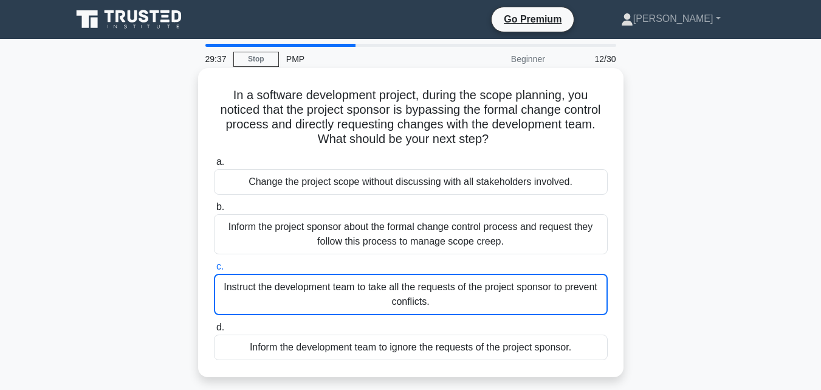
click at [495, 292] on div "Instruct the development team to take all the requests of the project sponsor t…" at bounding box center [411, 294] width 394 height 41
click at [214, 271] on input "c. Instruct the development team to take all the requests of the project sponso…" at bounding box center [214, 267] width 0 height 8
click at [495, 292] on div "Instruct the development team to take all the requests of the project sponsor t…" at bounding box center [411, 294] width 394 height 41
click at [214, 271] on input "c. Instruct the development team to take all the requests of the project sponso…" at bounding box center [214, 267] width 0 height 8
click at [495, 292] on div "Instruct the development team to take all the requests of the project sponsor t…" at bounding box center [411, 294] width 394 height 41
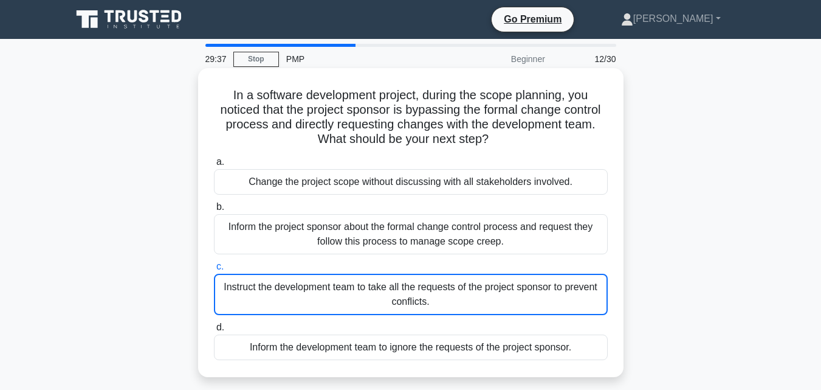
click at [214, 271] on input "c. Instruct the development team to take all the requests of the project sponso…" at bounding box center [214, 267] width 0 height 8
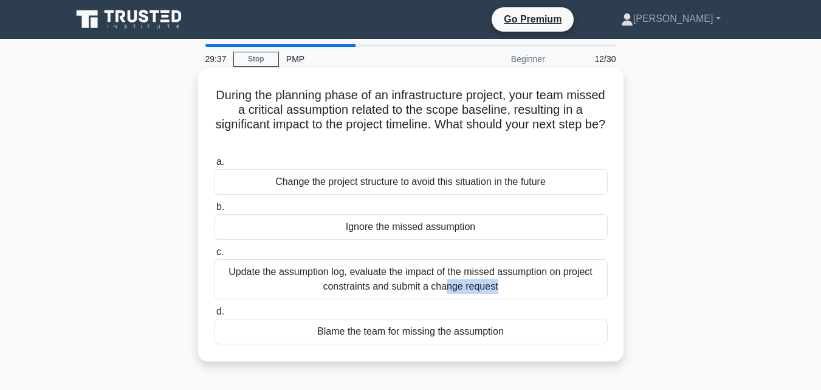
click at [495, 292] on div "Update the assumption log, evaluate the impact of the missed assumption on proj…" at bounding box center [411, 279] width 394 height 40
click at [214, 256] on input "c. Update the assumption log, evaluate the impact of the missed assumption on p…" at bounding box center [214, 252] width 0 height 8
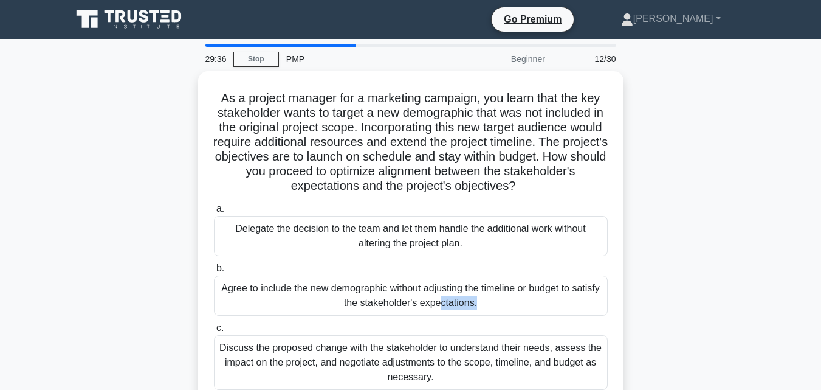
click at [495, 292] on div "Agree to include the new demographic without adjusting the timeline or budget t…" at bounding box center [411, 295] width 394 height 40
click at [214, 272] on input "b. Agree to include the new demographic without adjusting the timeline or budge…" at bounding box center [214, 268] width 0 height 8
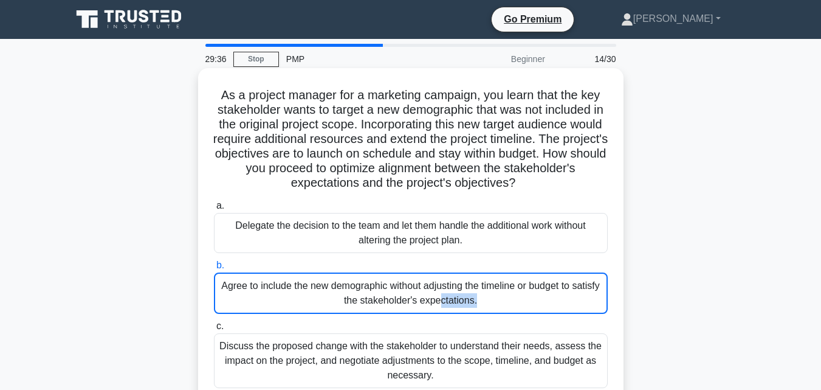
click at [495, 292] on div "Agree to include the new demographic without adjusting the timeline or budget t…" at bounding box center [411, 292] width 394 height 41
click at [214, 269] on input "b. Agree to include the new demographic without adjusting the timeline or budge…" at bounding box center [214, 265] width 0 height 8
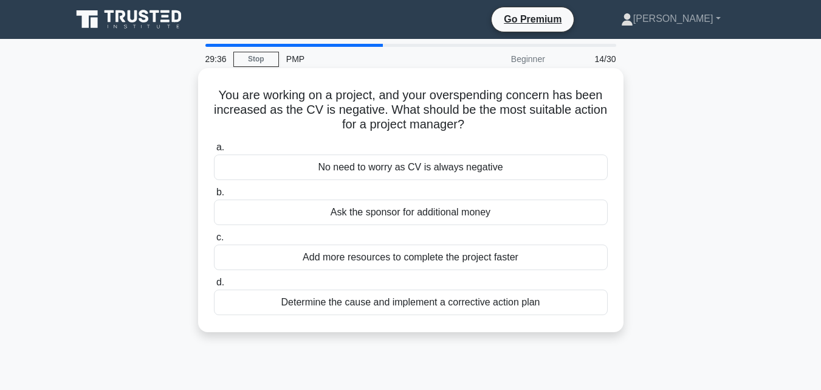
click at [495, 292] on label "d. Determine the cause and implement a corrective action plan" at bounding box center [411, 295] width 394 height 40
click at [214, 286] on input "d. Determine the cause and implement a corrective action plan" at bounding box center [214, 282] width 0 height 8
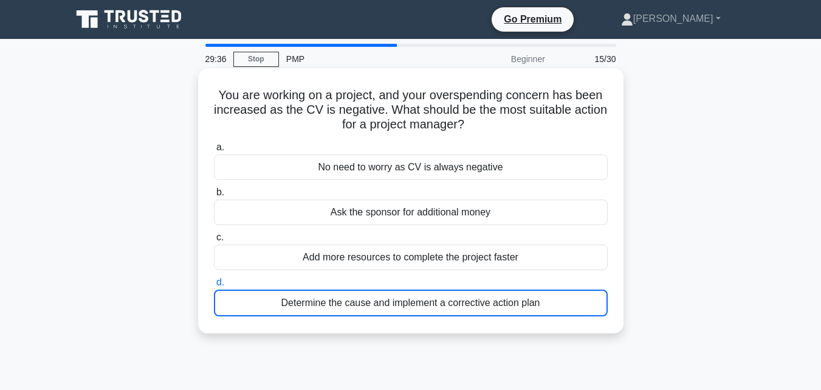
click at [495, 292] on div "Determine the cause and implement a corrective action plan" at bounding box center [411, 302] width 394 height 27
click at [214, 286] on input "d. Determine the cause and implement a corrective action plan" at bounding box center [214, 282] width 0 height 8
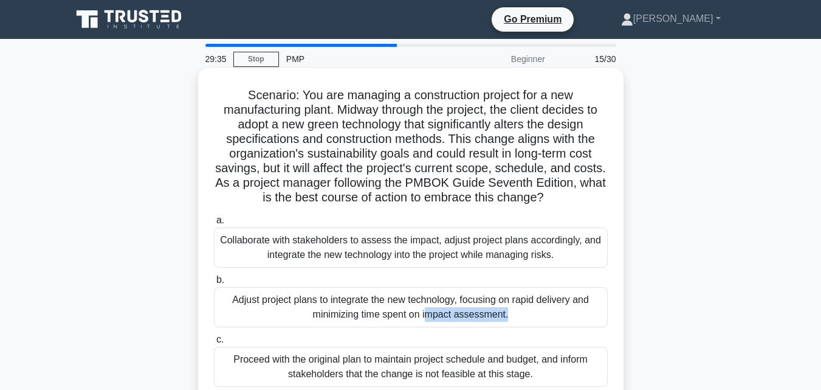
click at [495, 292] on div "Adjust project plans to integrate the new technology, focusing on rapid deliver…" at bounding box center [411, 307] width 394 height 40
click at [214, 284] on input "b. Adjust project plans to integrate the new technology, focusing on rapid deli…" at bounding box center [214, 280] width 0 height 8
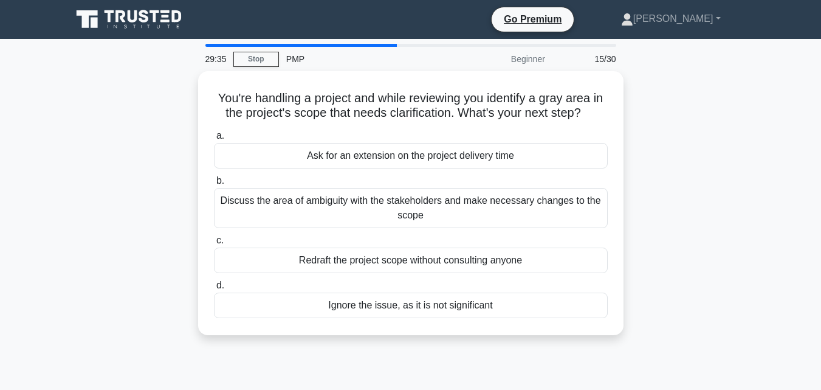
click at [495, 292] on label "d. Ignore the issue, as it is not significant" at bounding box center [411, 298] width 394 height 40
click at [214, 289] on input "d. Ignore the issue, as it is not significant" at bounding box center [214, 285] width 0 height 8
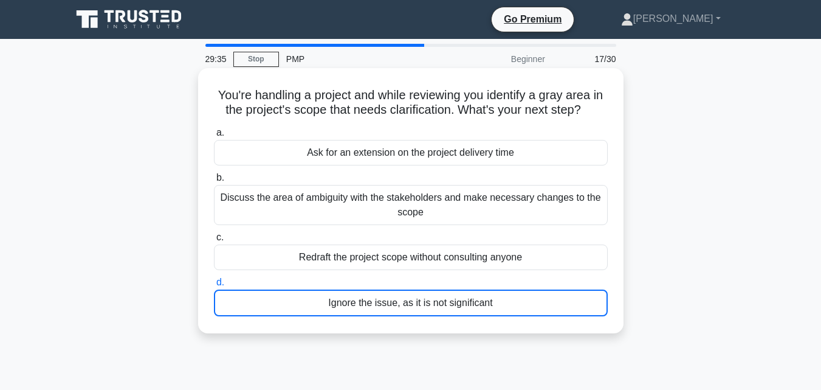
click at [495, 292] on div "Ignore the issue, as it is not significant" at bounding box center [411, 302] width 394 height 27
click at [214, 286] on input "d. Ignore the issue, as it is not significant" at bounding box center [214, 282] width 0 height 8
click at [495, 292] on div "Ignore the issue, as it is not significant" at bounding box center [411, 302] width 394 height 27
click at [214, 286] on input "d. Ignore the issue, as it is not significant" at bounding box center [214, 282] width 0 height 8
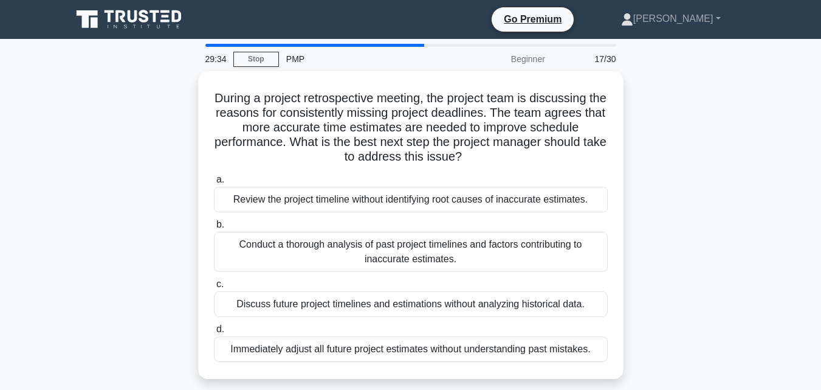
click at [495, 292] on div "Discuss future project timelines and estimations without analyzing historical d…" at bounding box center [411, 304] width 394 height 26
click at [214, 288] on input "c. Discuss future project timelines and estimations without analyzing historica…" at bounding box center [214, 284] width 0 height 8
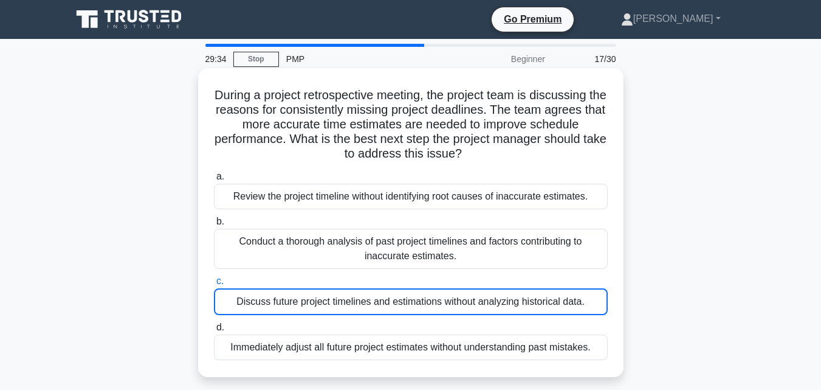
click at [495, 292] on div "Discuss future project timelines and estimations without analyzing historical d…" at bounding box center [411, 301] width 394 height 27
click at [214, 285] on input "c. Discuss future project timelines and estimations without analyzing historica…" at bounding box center [214, 281] width 0 height 8
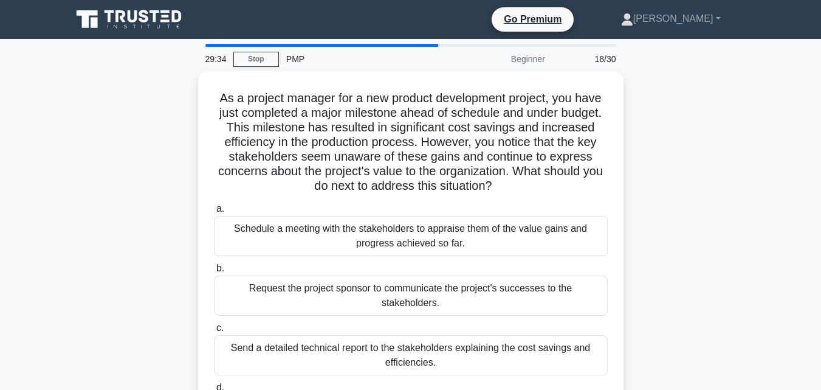
click at [495, 292] on div "Request the project sponsor to communicate the project's successes to the stake…" at bounding box center [411, 295] width 394 height 40
click at [214, 272] on input "b. Request the project sponsor to communicate the project's successes to the st…" at bounding box center [214, 268] width 0 height 8
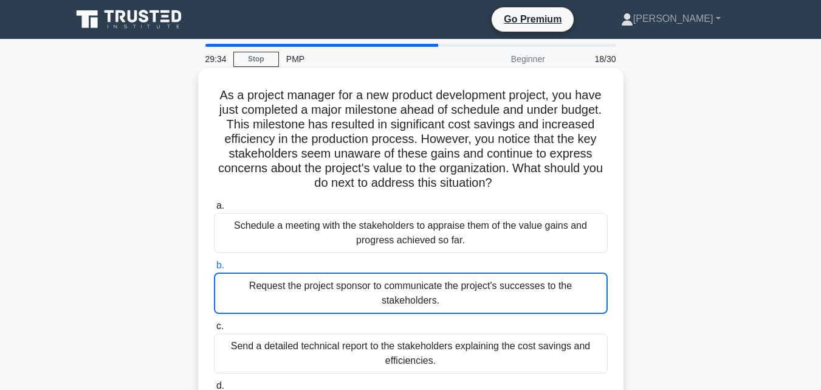
click at [495, 292] on div "Request the project sponsor to communicate the project's successes to the stake…" at bounding box center [411, 292] width 394 height 41
click at [214, 269] on input "b. Request the project sponsor to communicate the project's successes to the st…" at bounding box center [214, 265] width 0 height 8
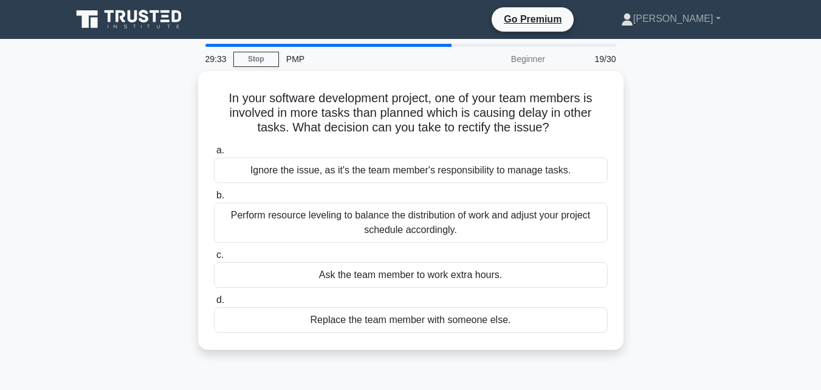
click at [495, 292] on label "d. Replace the team member with someone else." at bounding box center [411, 312] width 394 height 40
click at [214, 296] on input "d. Replace the team member with someone else." at bounding box center [214, 300] width 0 height 8
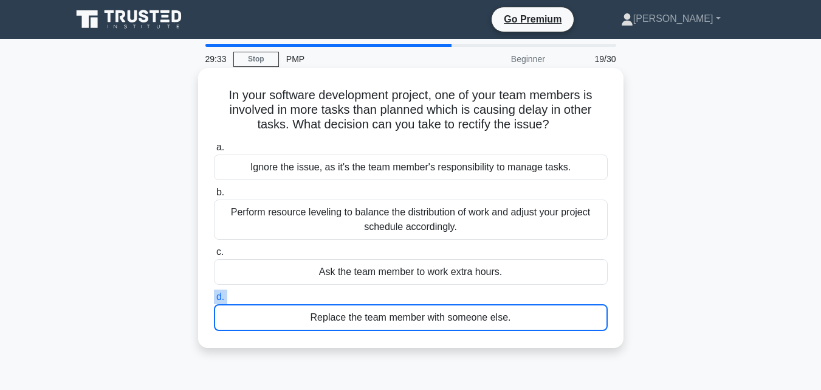
click at [495, 292] on label "d. Replace the team member with someone else." at bounding box center [411, 309] width 394 height 41
click at [214, 293] on input "d. Replace the team member with someone else." at bounding box center [214, 297] width 0 height 8
click at [495, 292] on label "d. Replace the team member with someone else." at bounding box center [411, 309] width 394 height 41
click at [214, 293] on input "d. Replace the team member with someone else." at bounding box center [214, 297] width 0 height 8
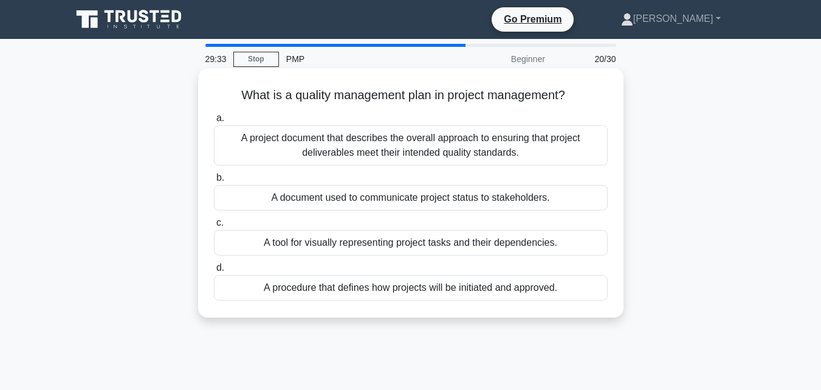
click at [495, 292] on div "A procedure that defines how projects will be initiated and approved." at bounding box center [411, 288] width 394 height 26
click at [214, 272] on input "d. A procedure that defines how projects will be initiated and approved." at bounding box center [214, 268] width 0 height 8
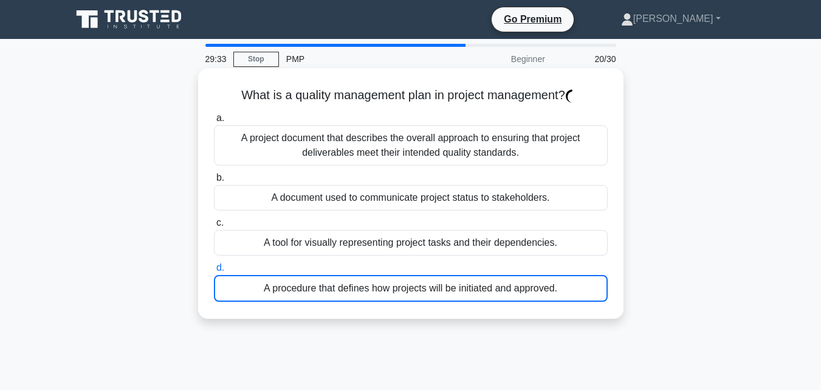
click at [495, 292] on div "A procedure that defines how projects will be initiated and approved." at bounding box center [411, 288] width 394 height 27
click at [214, 272] on input "d. A procedure that defines how projects will be initiated and approved." at bounding box center [214, 268] width 0 height 8
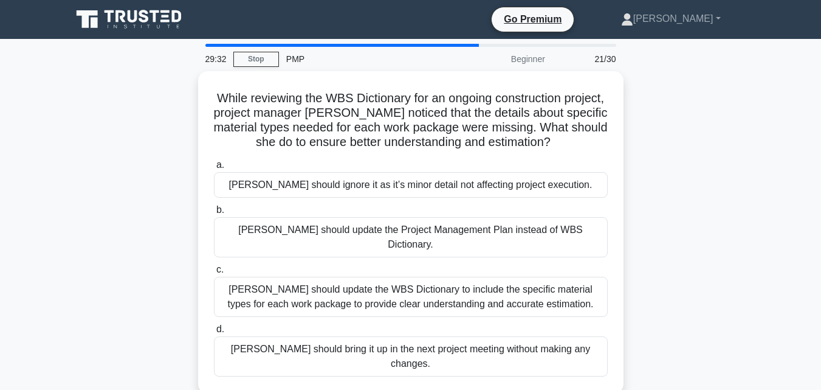
click at [495, 292] on div "Melissa should update the WBS Dictionary to include the specific material types…" at bounding box center [411, 297] width 394 height 40
click at [214, 274] on input "c. Melissa should update the WBS Dictionary to include the specific material ty…" at bounding box center [214, 270] width 0 height 8
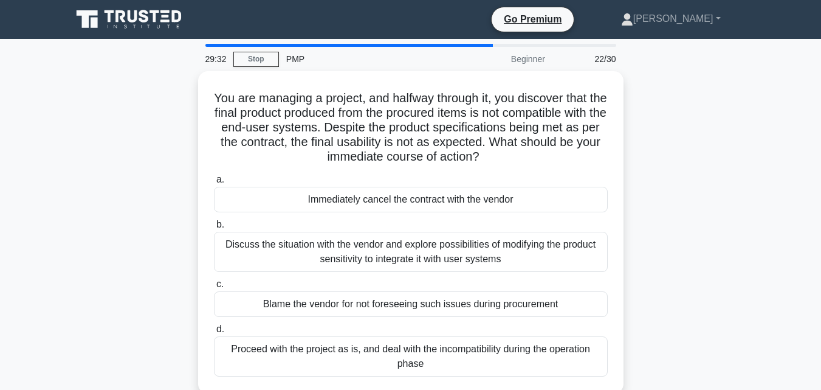
click at [495, 292] on div "Blame the vendor for not foreseeing such issues during procurement" at bounding box center [411, 304] width 394 height 26
click at [214, 288] on input "c. Blame the vendor for not foreseeing such issues during procurement" at bounding box center [214, 284] width 0 height 8
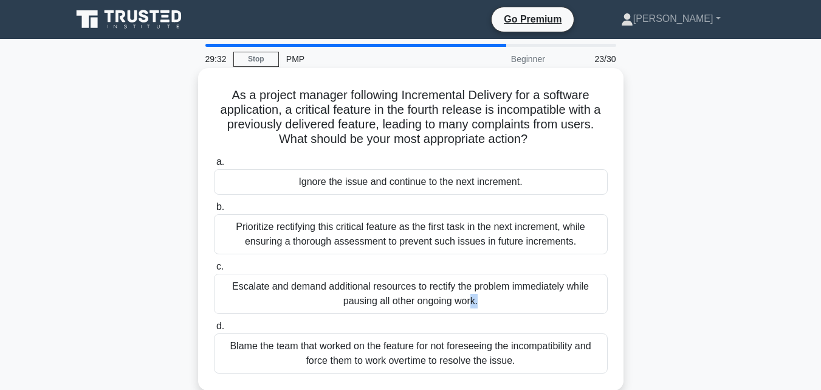
click at [495, 292] on div "Escalate and demand additional resources to rectify the problem immediately whi…" at bounding box center [411, 294] width 394 height 40
click at [214, 271] on input "c. Escalate and demand additional resources to rectify the problem immediately …" at bounding box center [214, 267] width 0 height 8
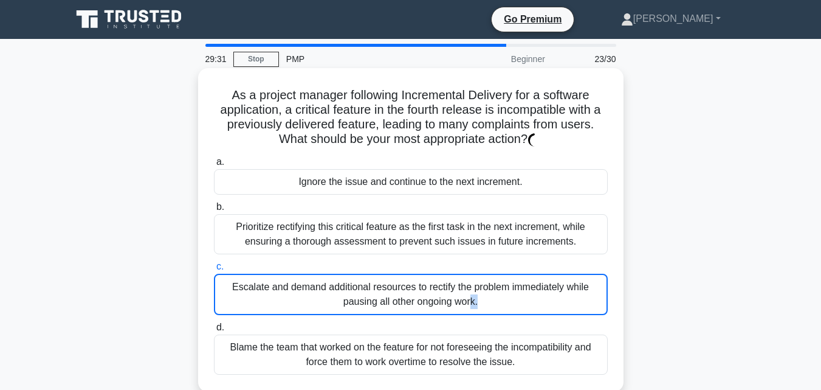
click at [495, 292] on div "Escalate and demand additional resources to rectify the problem immediately whi…" at bounding box center [411, 294] width 394 height 41
click at [214, 271] on input "c. Escalate and demand additional resources to rectify the problem immediately …" at bounding box center [214, 267] width 0 height 8
click at [495, 292] on div "Escalate and demand additional resources to rectify the problem immediately whi…" at bounding box center [411, 294] width 394 height 41
click at [214, 271] on input "c. Escalate and demand additional resources to rectify the problem immediately …" at bounding box center [214, 267] width 0 height 8
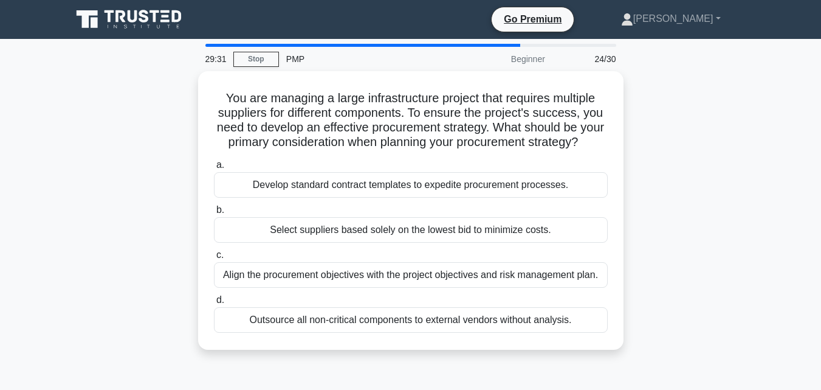
click at [495, 288] on div "Align the procurement objectives with the project objectives and risk managemen…" at bounding box center [411, 275] width 394 height 26
click at [214, 259] on input "c. Align the procurement objectives with the project objectives and risk manage…" at bounding box center [214, 255] width 0 height 8
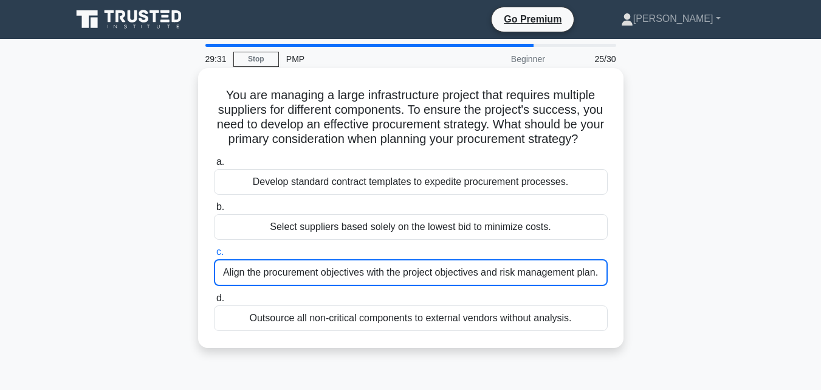
click at [495, 286] on div "Align the procurement objectives with the project objectives and risk managemen…" at bounding box center [411, 272] width 394 height 27
click at [214, 256] on input "c. Align the procurement objectives with the project objectives and risk manage…" at bounding box center [214, 252] width 0 height 8
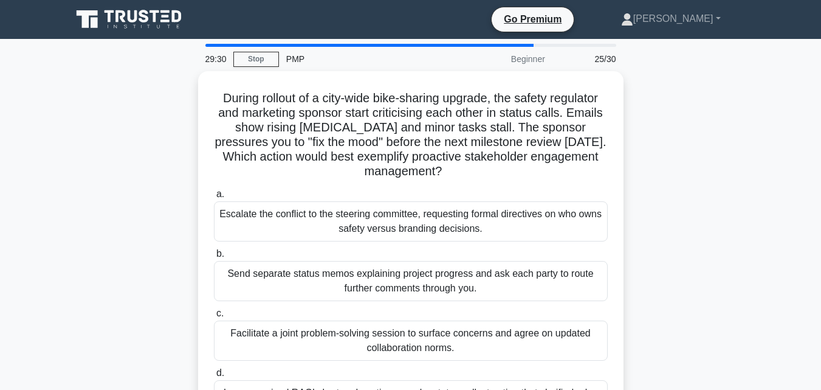
click at [495, 292] on div "Send separate status memos explaining project progress and ask each party to ro…" at bounding box center [411, 281] width 394 height 40
click at [214, 258] on input "b. Send separate status memos explaining project progress and ask each party to…" at bounding box center [214, 254] width 0 height 8
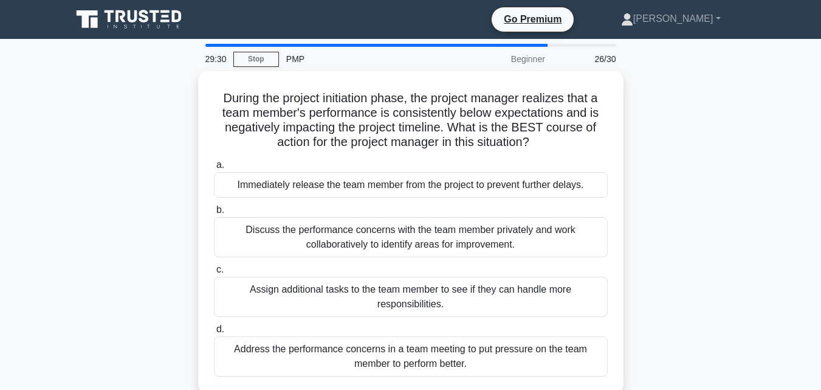
click at [495, 292] on div "Assign additional tasks to the team member to see if they can handle more respo…" at bounding box center [411, 297] width 394 height 40
click at [214, 274] on input "c. Assign additional tasks to the team member to see if they can handle more re…" at bounding box center [214, 270] width 0 height 8
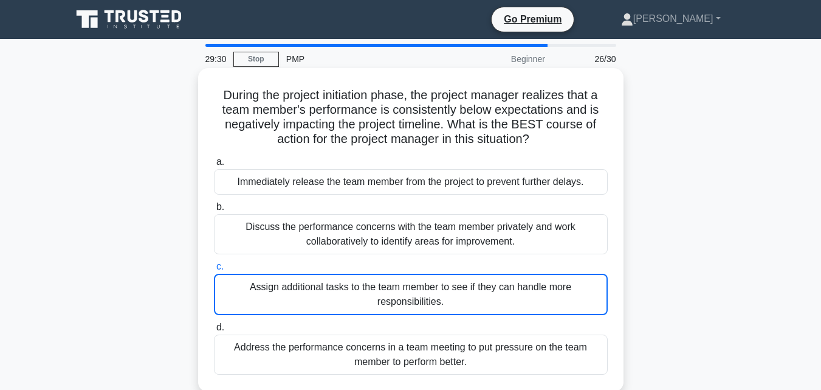
click at [495, 292] on div "Assign additional tasks to the team member to see if they can handle more respo…" at bounding box center [411, 294] width 394 height 41
click at [214, 271] on input "c. Assign additional tasks to the team member to see if they can handle more re…" at bounding box center [214, 267] width 0 height 8
click at [495, 292] on div "Assign additional tasks to the team member to see if they can handle more respo…" at bounding box center [411, 294] width 394 height 41
click at [214, 271] on input "c. Assign additional tasks to the team member to see if they can handle more re…" at bounding box center [214, 267] width 0 height 8
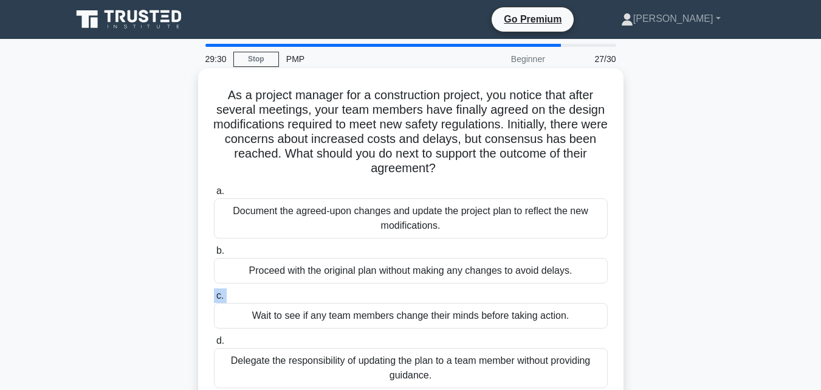
click at [495, 292] on label "c. Wait to see if any team members change their minds before taking action." at bounding box center [411, 308] width 394 height 40
click at [214, 292] on input "c. Wait to see if any team members change their minds before taking action." at bounding box center [214, 296] width 0 height 8
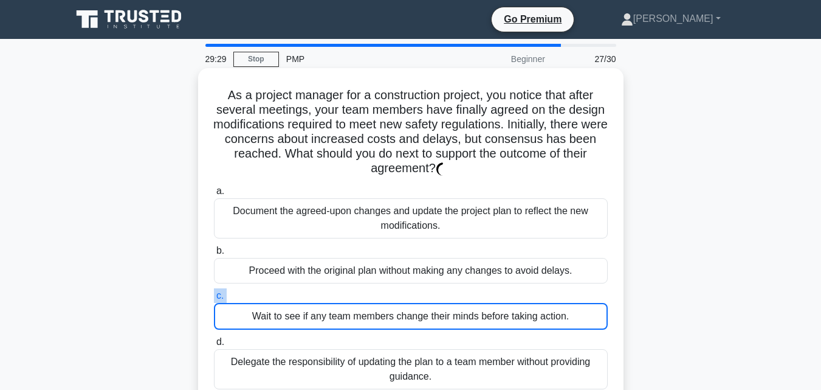
click at [495, 292] on label "c. Wait to see if any team members change their minds before taking action." at bounding box center [411, 308] width 394 height 41
click at [214, 292] on input "c. Wait to see if any team members change their minds before taking action." at bounding box center [214, 296] width 0 height 8
click at [495, 292] on label "c. Wait to see if any team members change their minds before taking action." at bounding box center [411, 308] width 394 height 41
click at [214, 292] on input "c. Wait to see if any team members change their minds before taking action." at bounding box center [214, 296] width 0 height 8
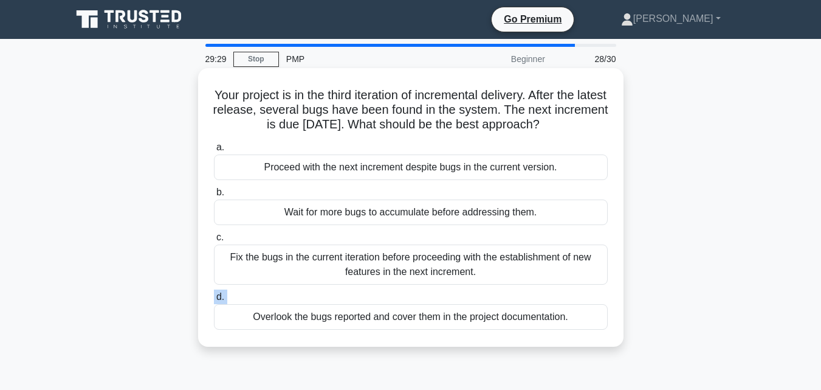
click at [495, 292] on div "a. Proceed with the next increment despite bugs in the current version. b. Wait…" at bounding box center [411, 234] width 408 height 195
click at [495, 292] on label "d. Overlook the bugs reported and cover them in the project documentation." at bounding box center [411, 309] width 394 height 40
click at [214, 293] on input "d. Overlook the bugs reported and cover them in the project documentation." at bounding box center [214, 297] width 0 height 8
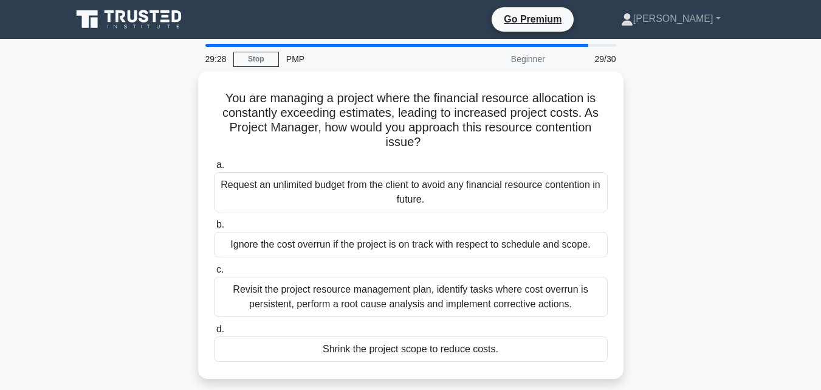
click at [495, 292] on div "Revisit the project resource management plan, identify tasks where cost overrun…" at bounding box center [411, 297] width 394 height 40
click at [214, 274] on input "c. Revisit the project resource management plan, identify tasks where cost over…" at bounding box center [214, 270] width 0 height 8
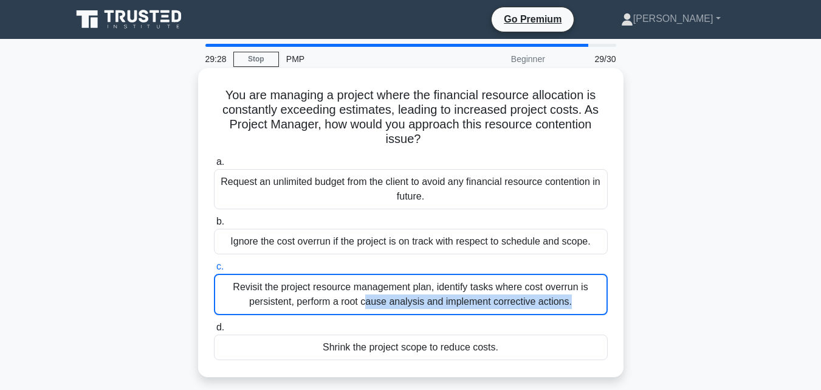
click at [495, 292] on div "Revisit the project resource management plan, identify tasks where cost overrun…" at bounding box center [411, 294] width 394 height 41
click at [214, 271] on input "c. Revisit the project resource management plan, identify tasks where cost over…" at bounding box center [214, 267] width 0 height 8
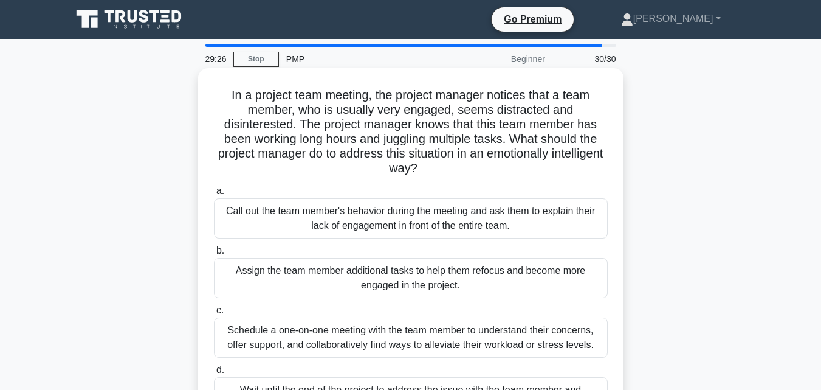
click at [508, 292] on div "Assign the team member additional tasks to help them refocus and become more en…" at bounding box center [411, 278] width 394 height 40
click at [214, 255] on input "b. Assign the team member additional tasks to help them refocus and become more…" at bounding box center [214, 251] width 0 height 8
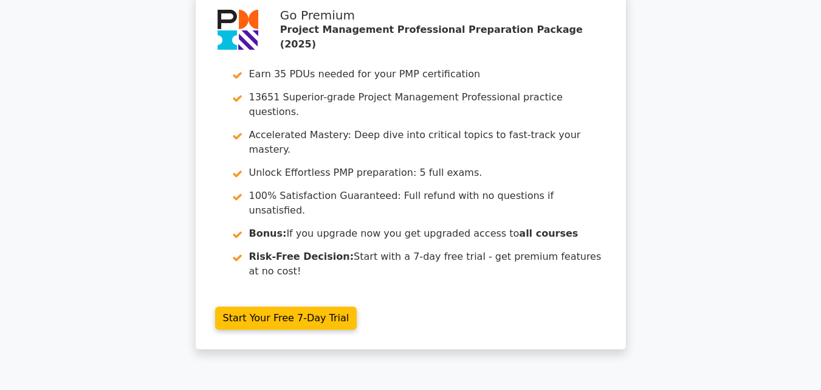
scroll to position [3215, 0]
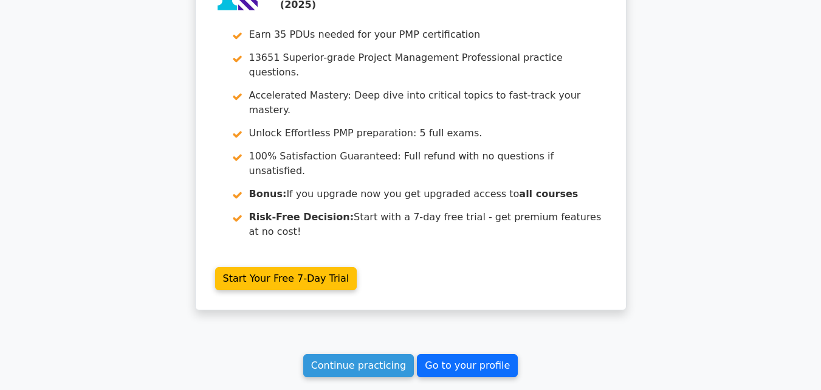
click at [431, 354] on link "Go to your profile" at bounding box center [467, 365] width 101 height 23
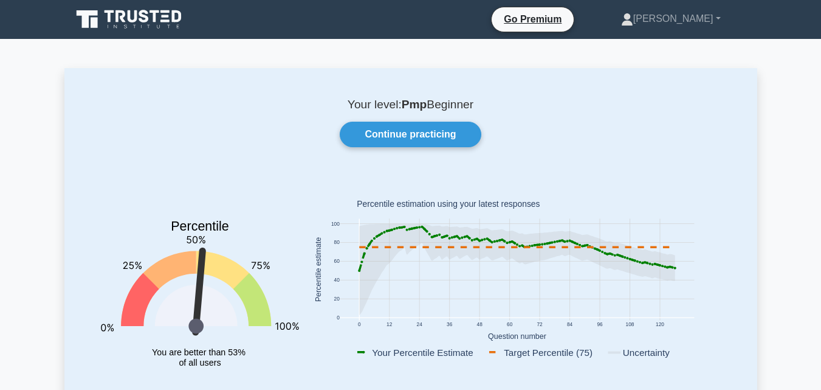
click at [148, 22] on icon at bounding box center [130, 19] width 117 height 23
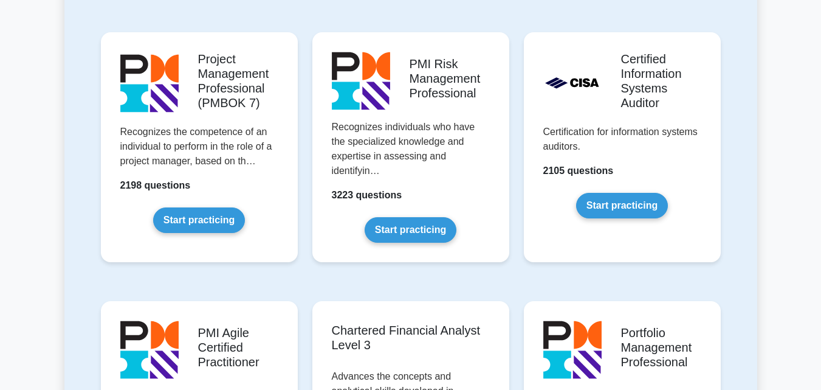
scroll to position [1319, 0]
